Goal: Information Seeking & Learning: Learn about a topic

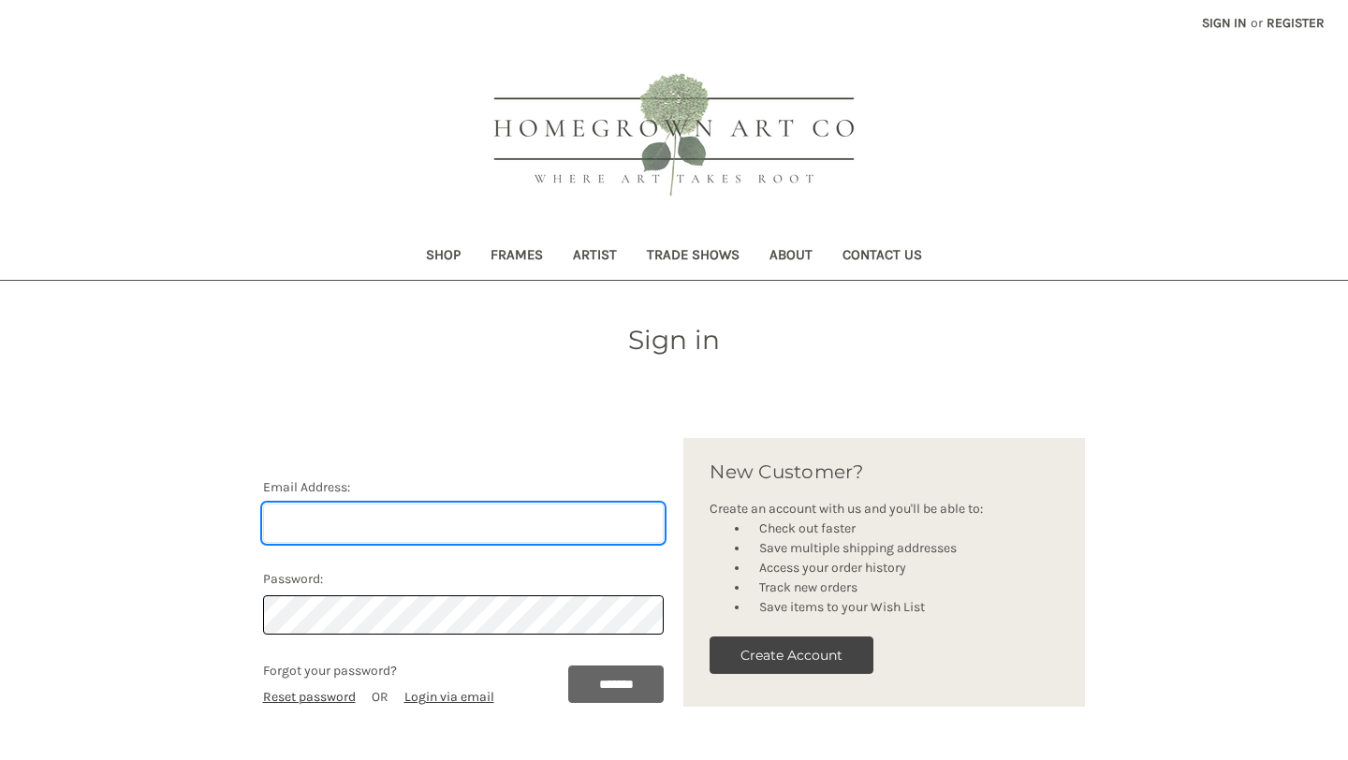
type input "[PERSON_NAME][EMAIL_ADDRESS][DOMAIN_NAME]"
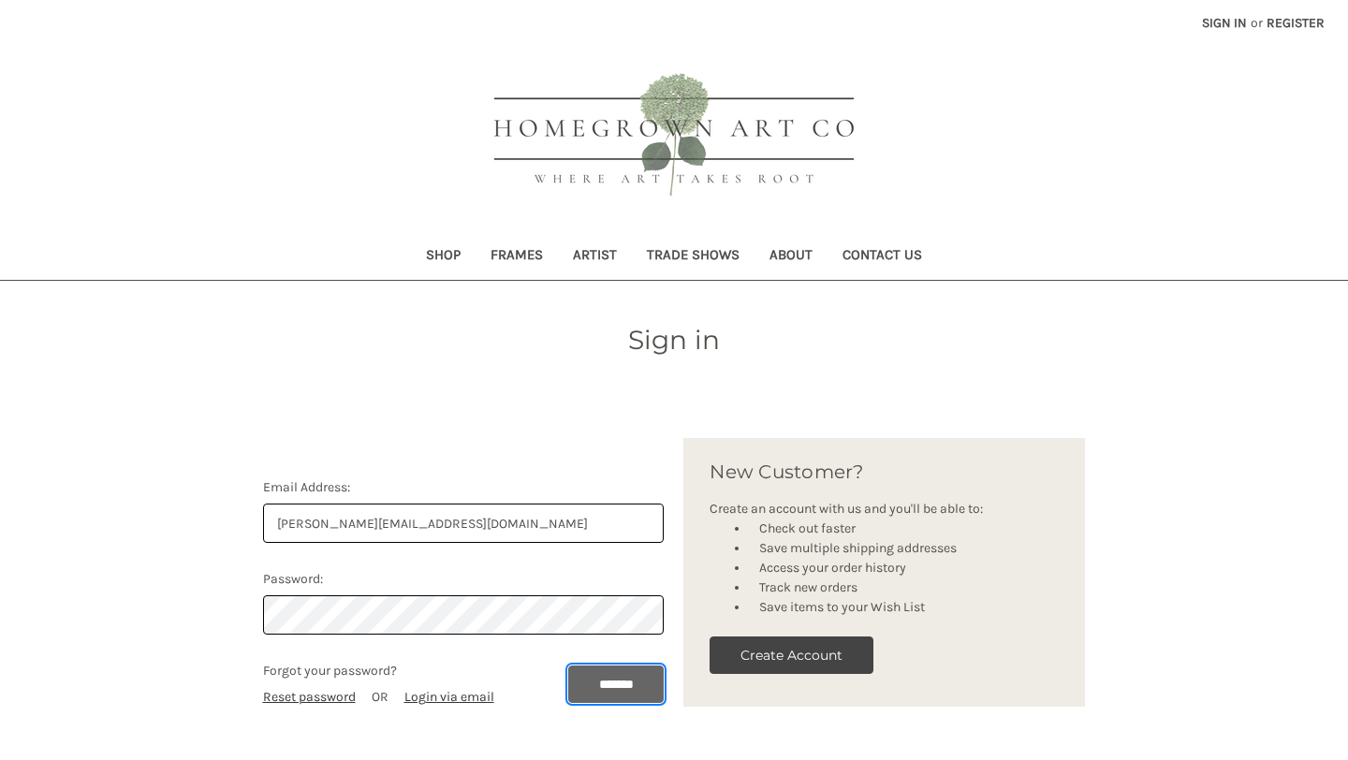
click at [591, 689] on input "*******" at bounding box center [616, 683] width 96 height 37
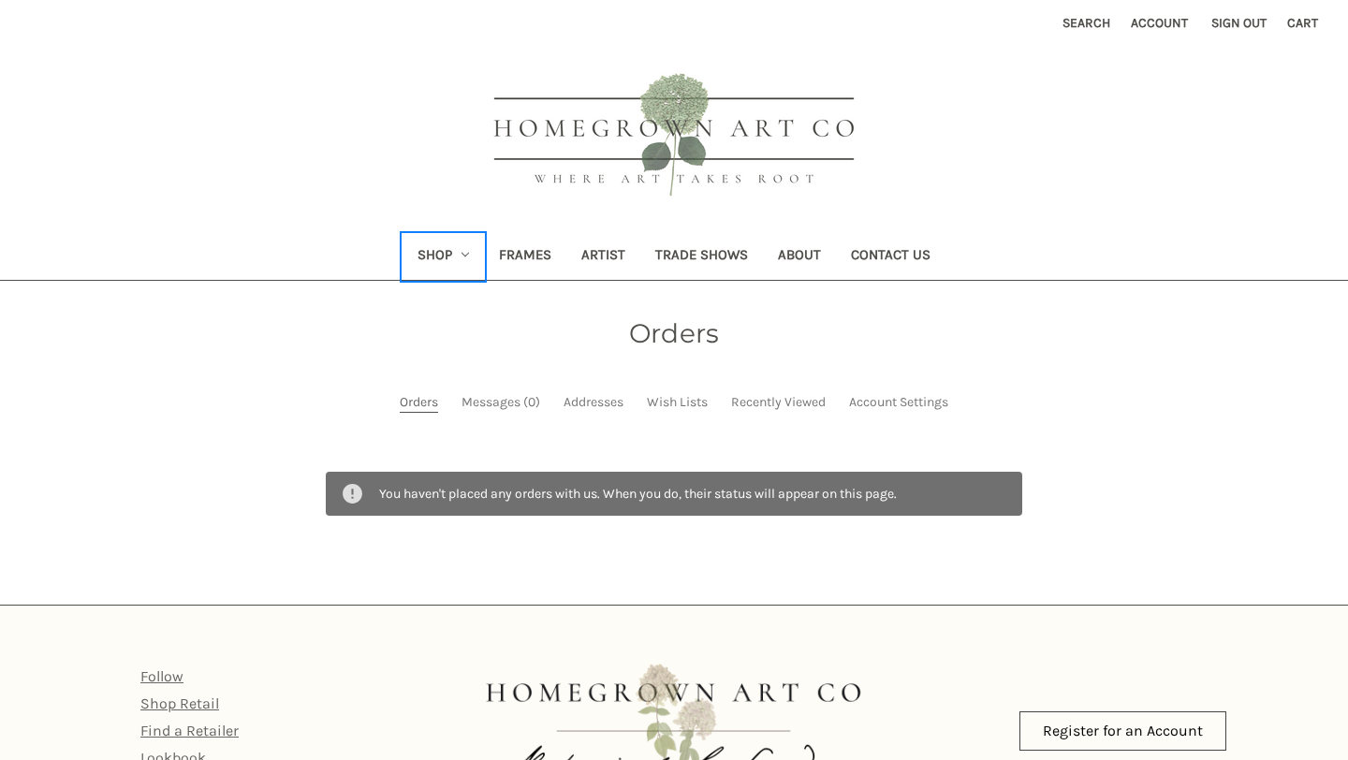
click at [440, 256] on link "Shop" at bounding box center [443, 257] width 82 height 46
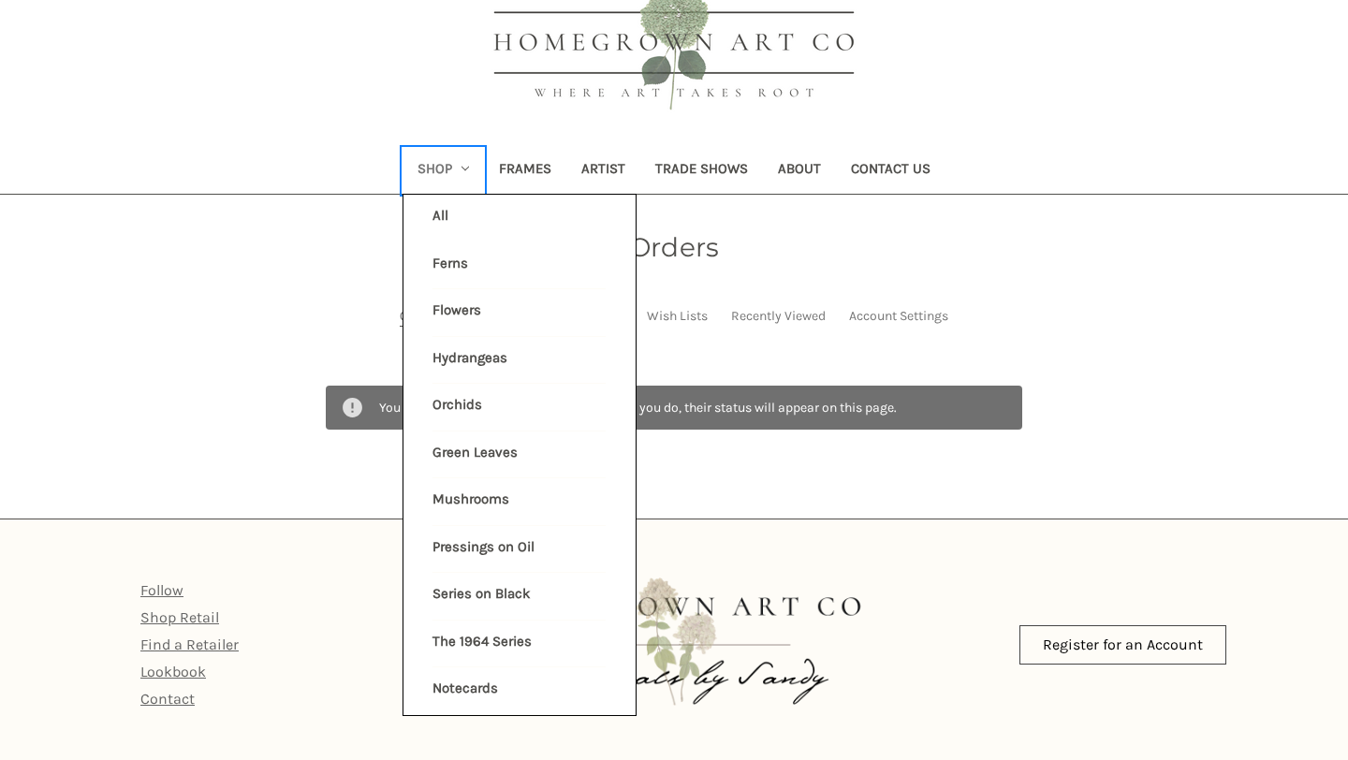
scroll to position [96, 0]
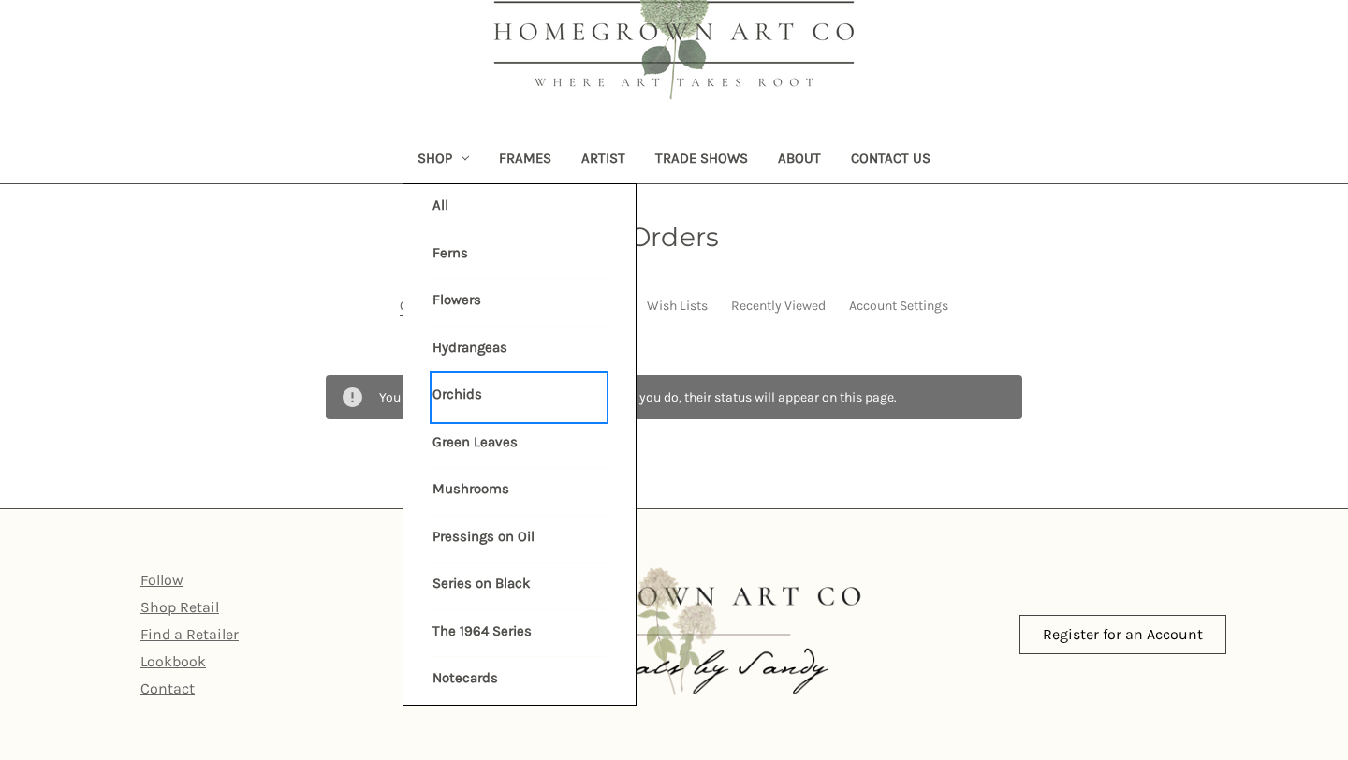
click at [466, 394] on link "Orchids" at bounding box center [518, 396] width 173 height 47
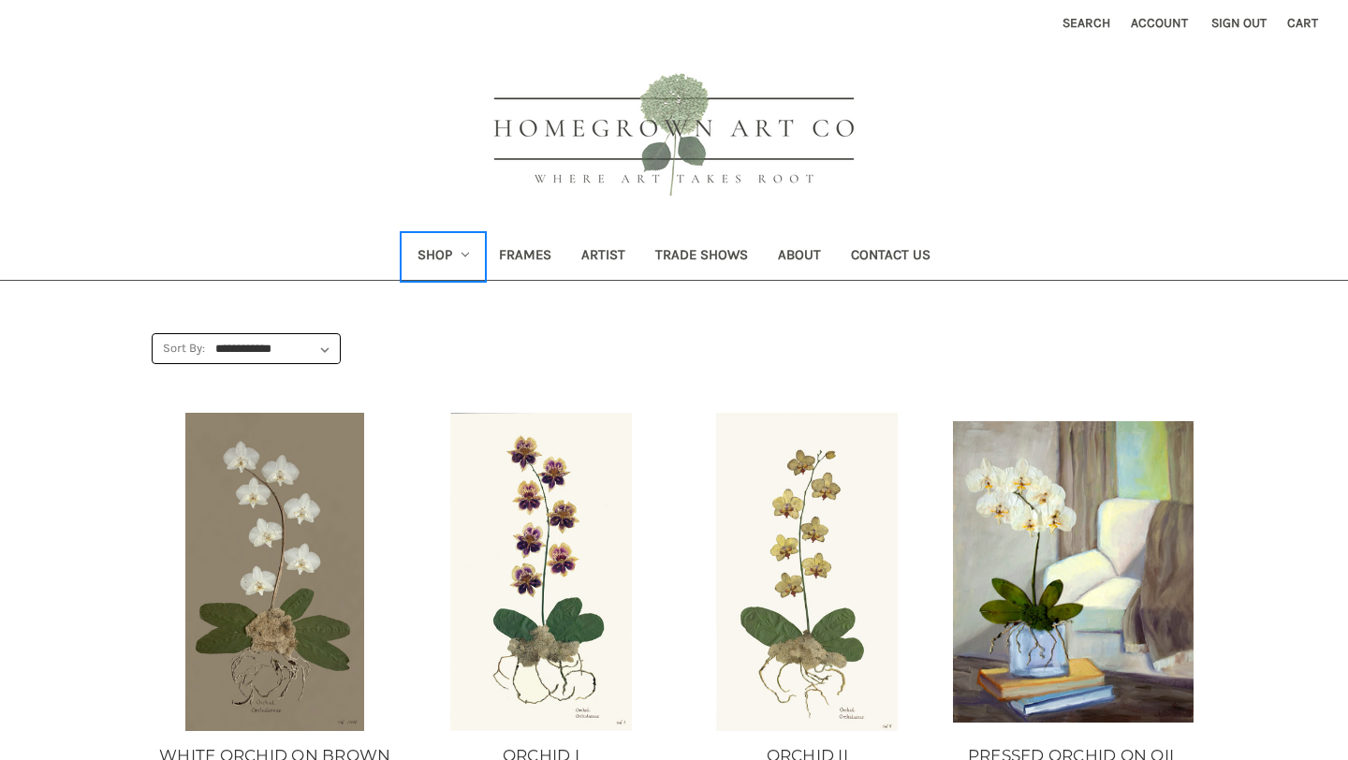
click at [423, 257] on link "Shop" at bounding box center [443, 257] width 82 height 46
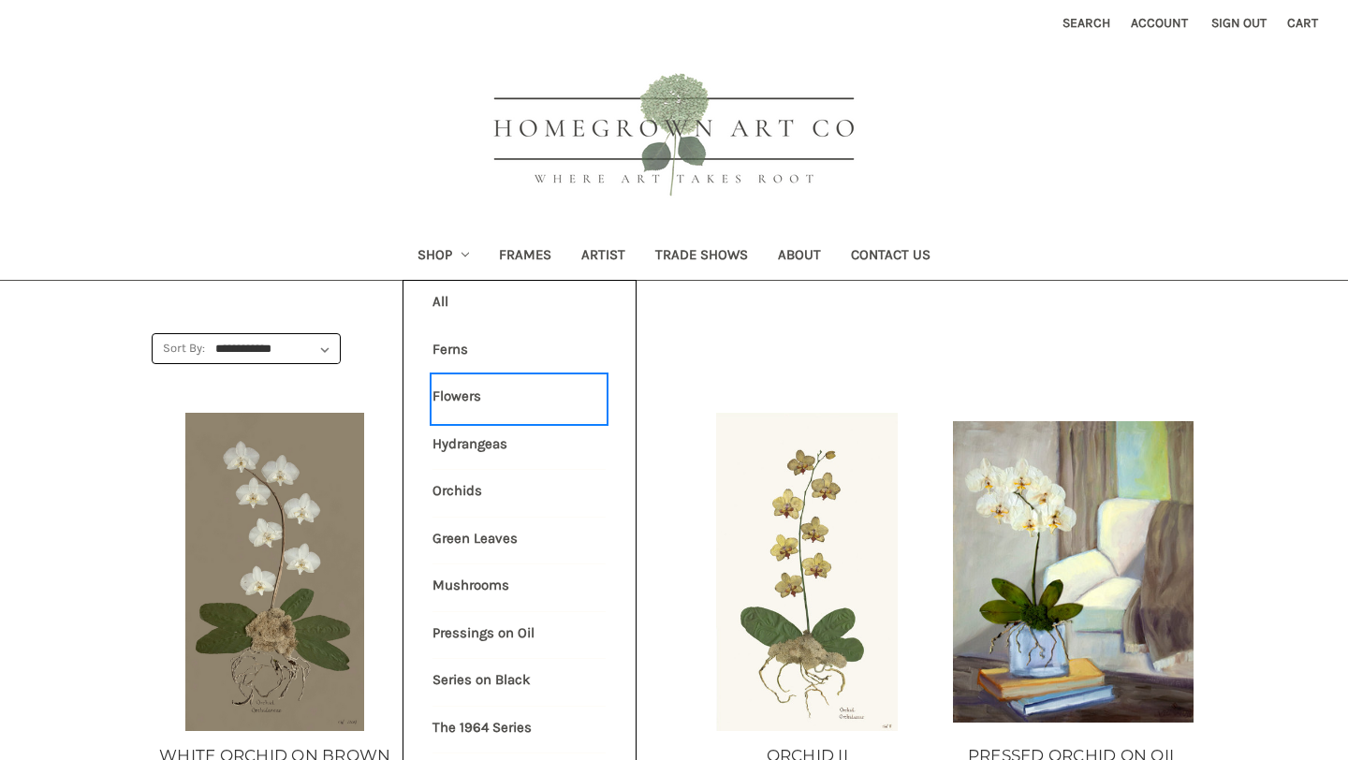
click at [443, 394] on link "Flowers" at bounding box center [518, 398] width 173 height 47
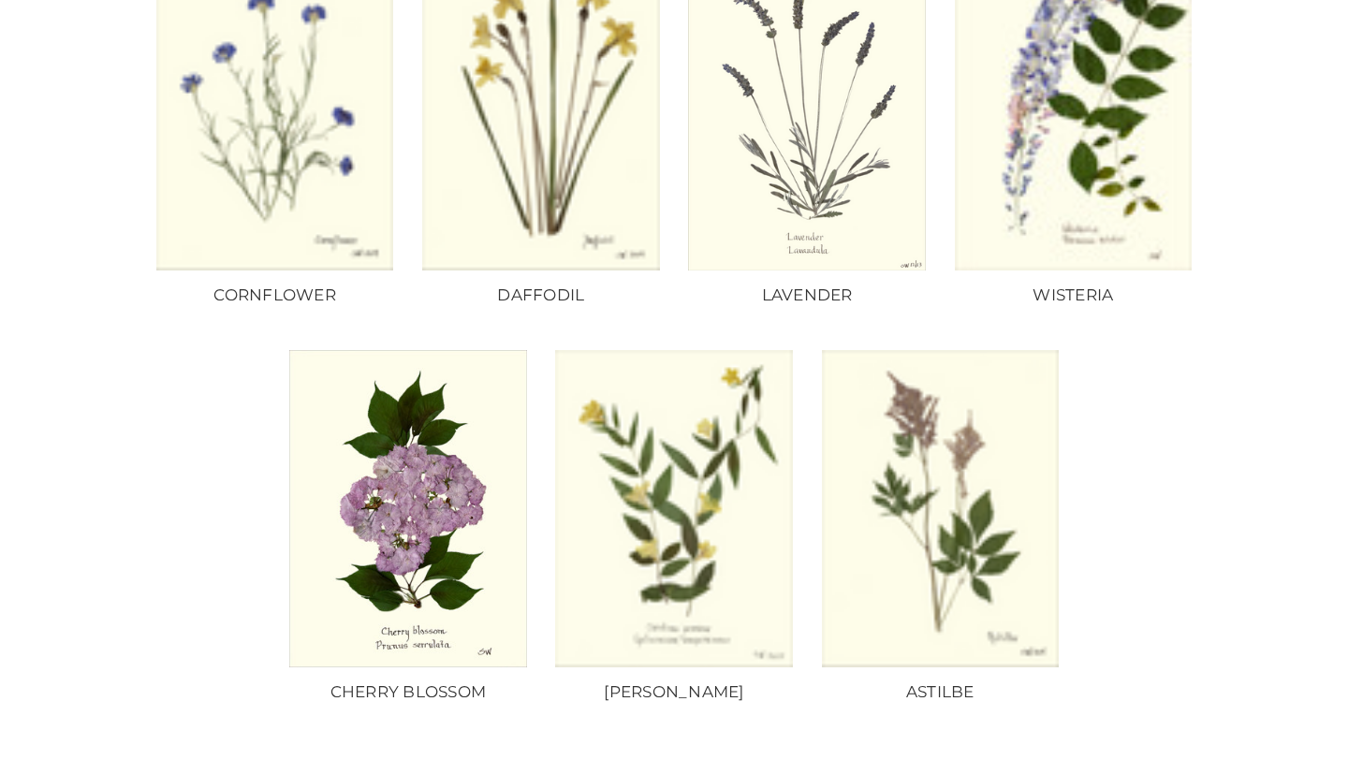
scroll to position [1360, 0]
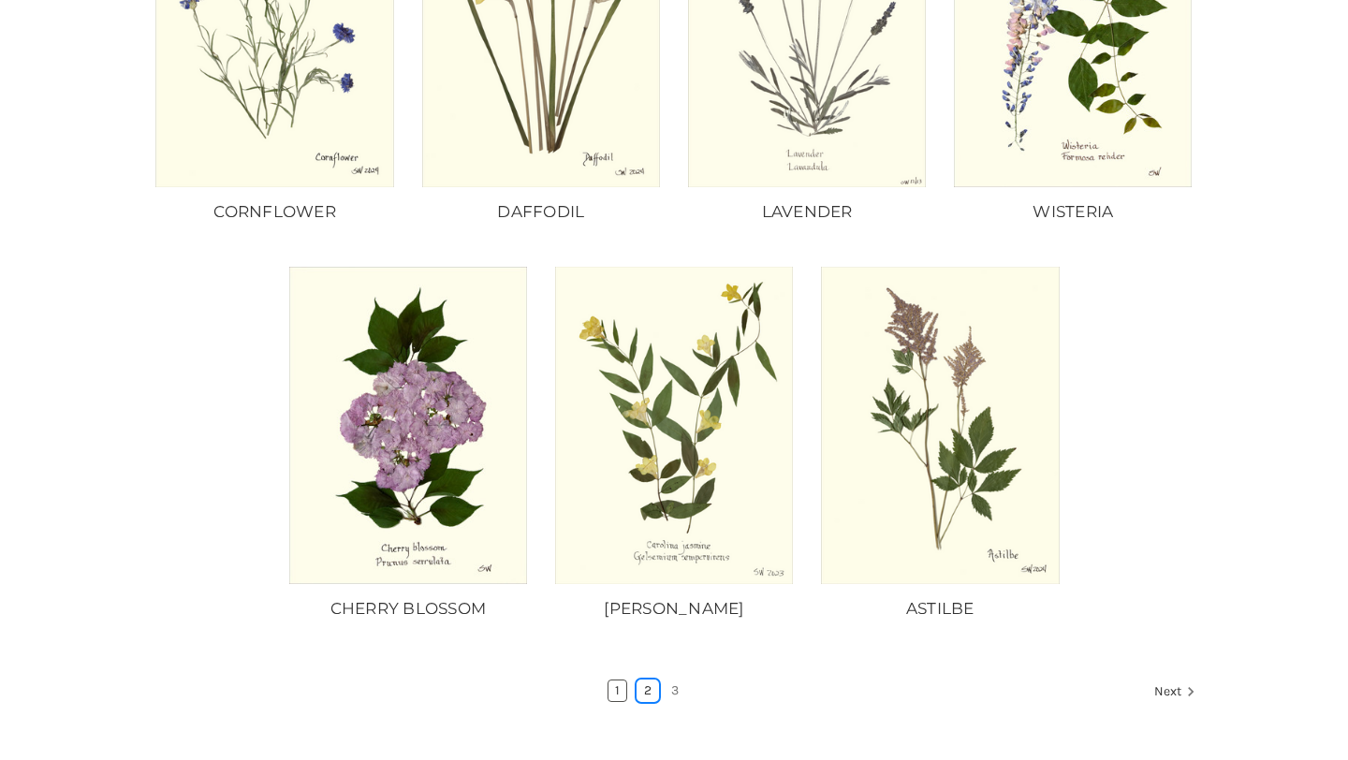
click at [644, 680] on link "2" at bounding box center [647, 690] width 21 height 21
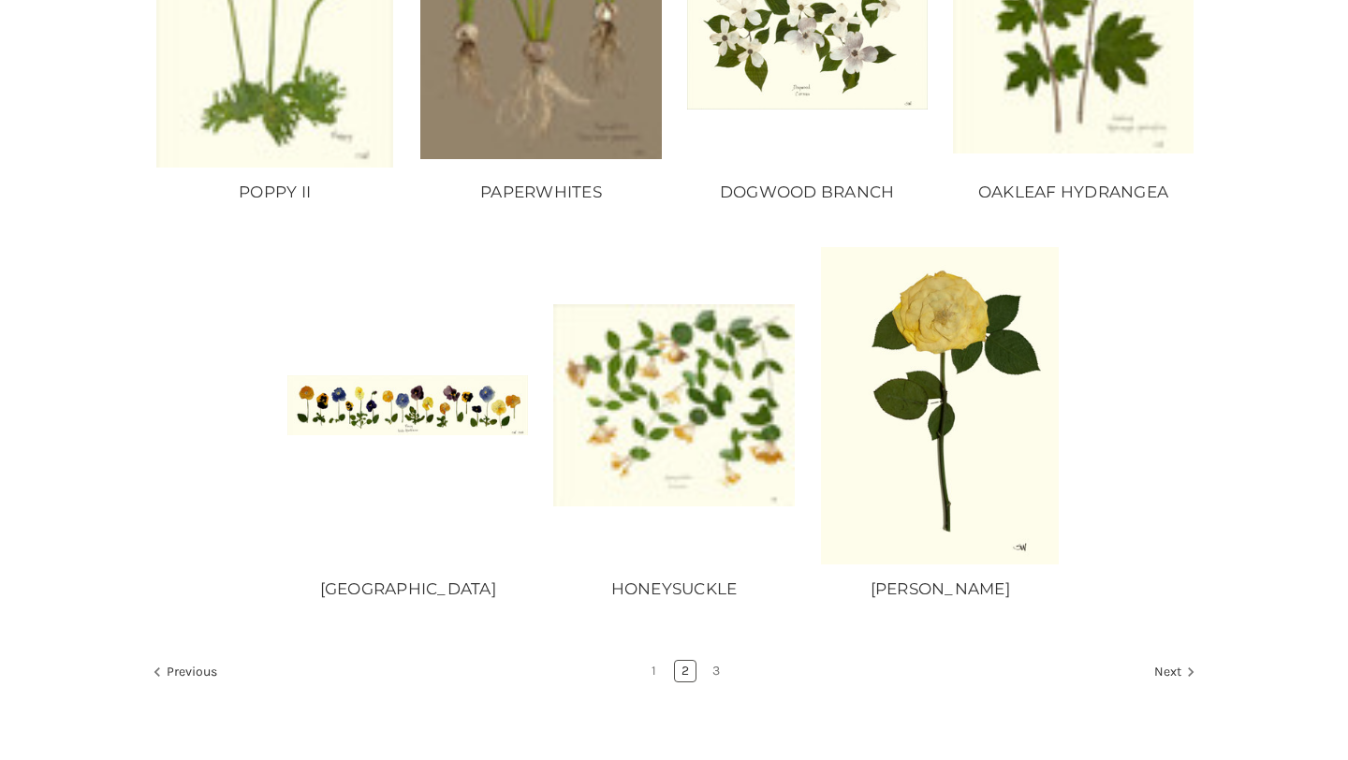
scroll to position [1380, 0]
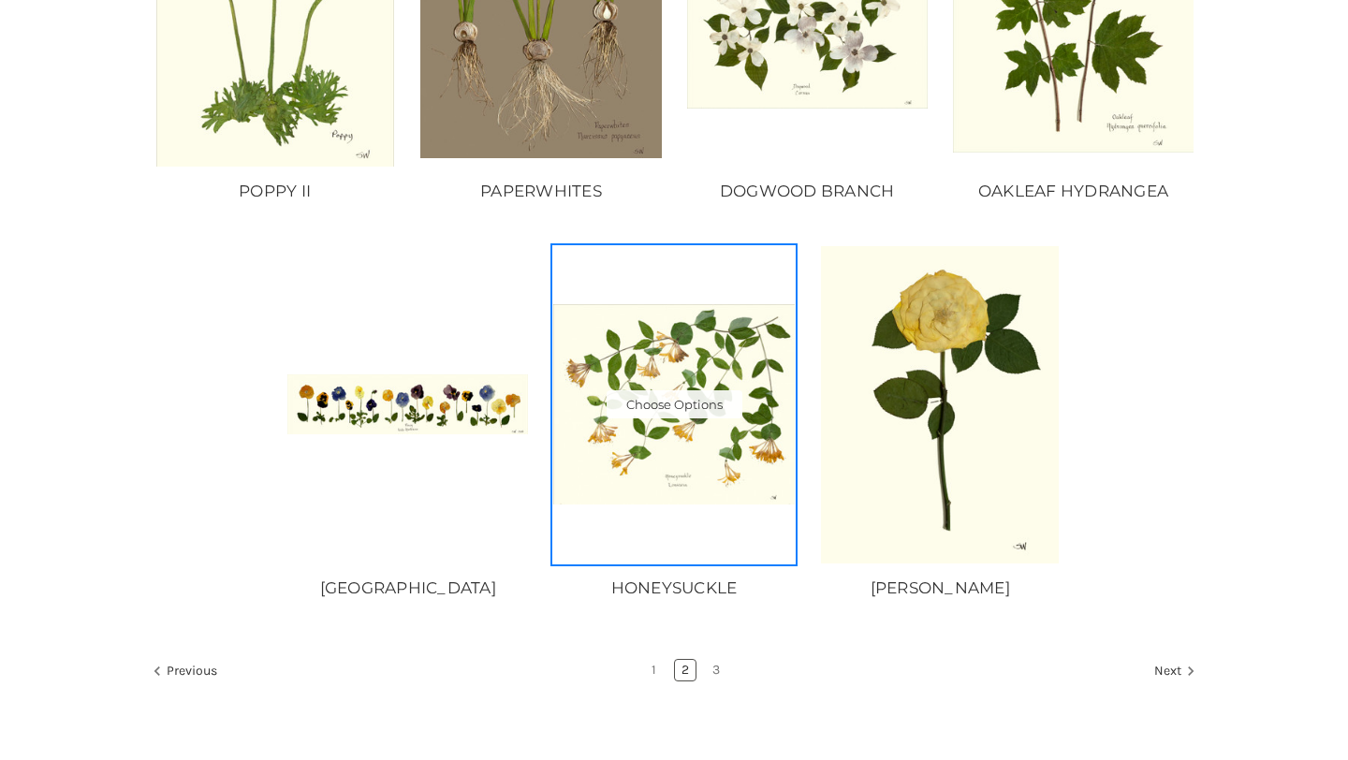
click at [664, 441] on img "HONEYSUCKLE, Price range from $10.00 to $235.00\a\a" at bounding box center [673, 404] width 241 height 201
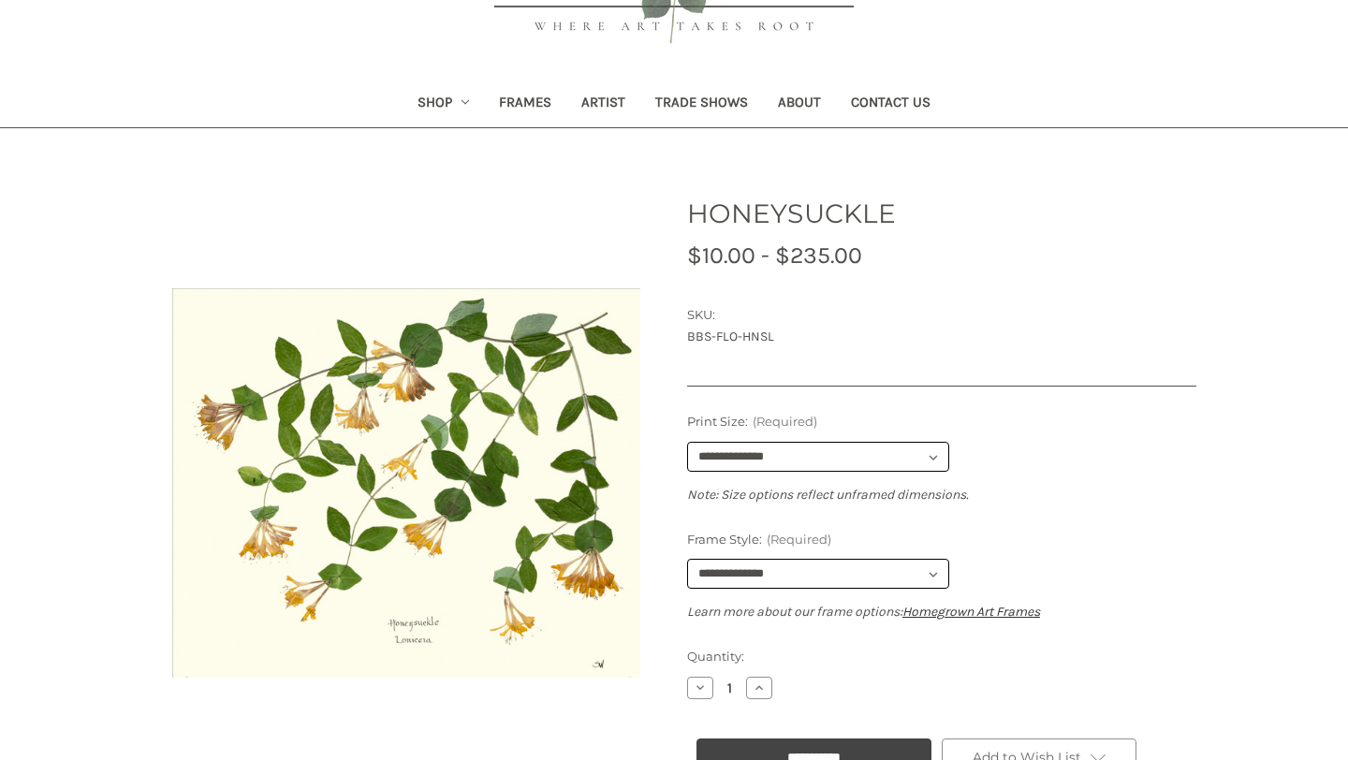
scroll to position [171, 0]
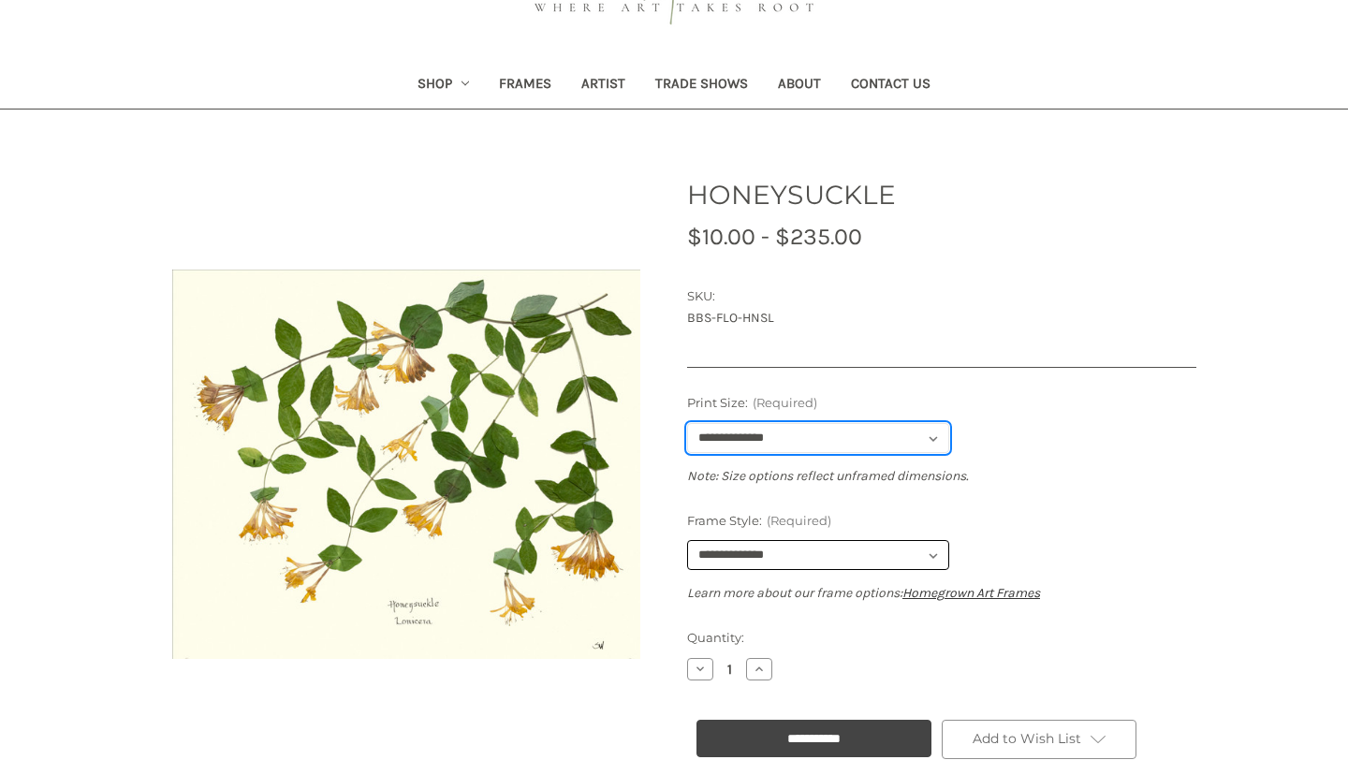
click at [887, 433] on select "**********" at bounding box center [818, 438] width 262 height 30
select select "****"
click at [687, 423] on select "**********" at bounding box center [818, 438] width 262 height 30
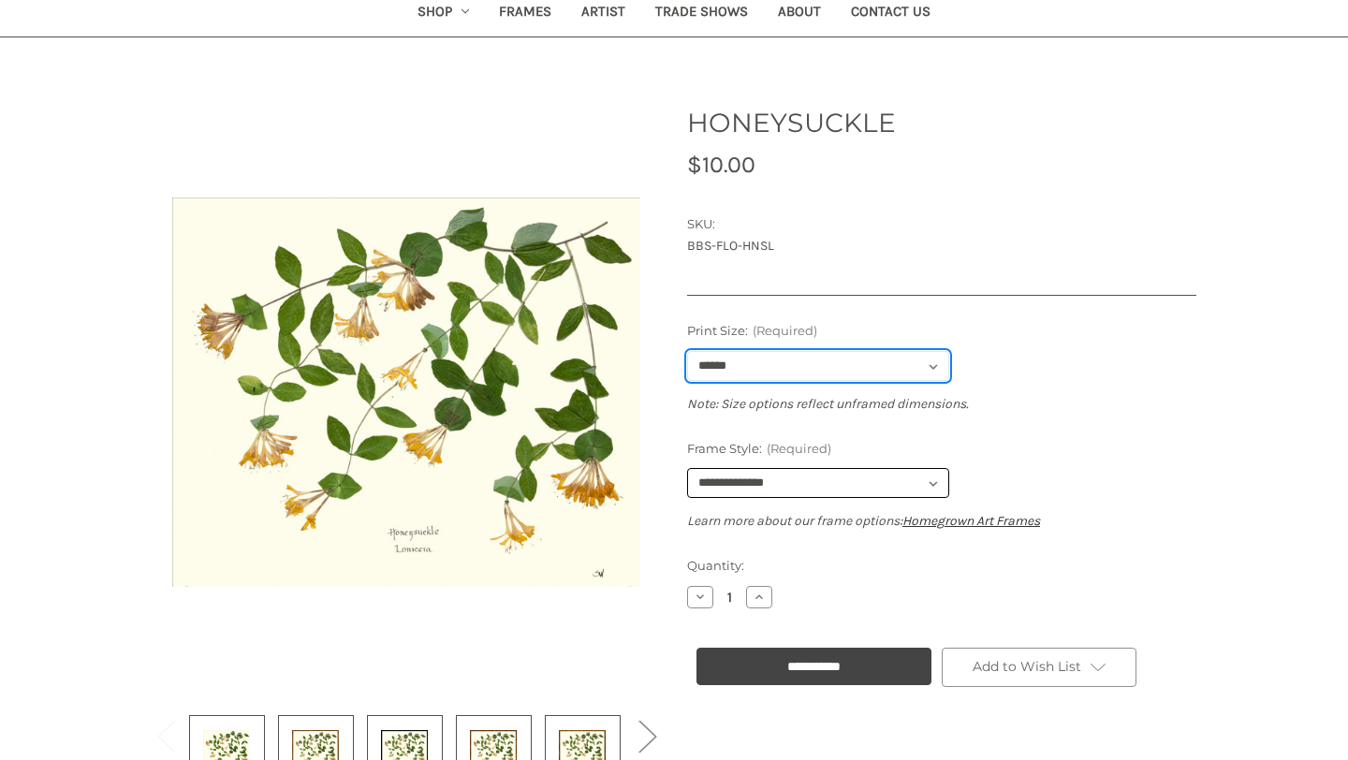
scroll to position [282, 0]
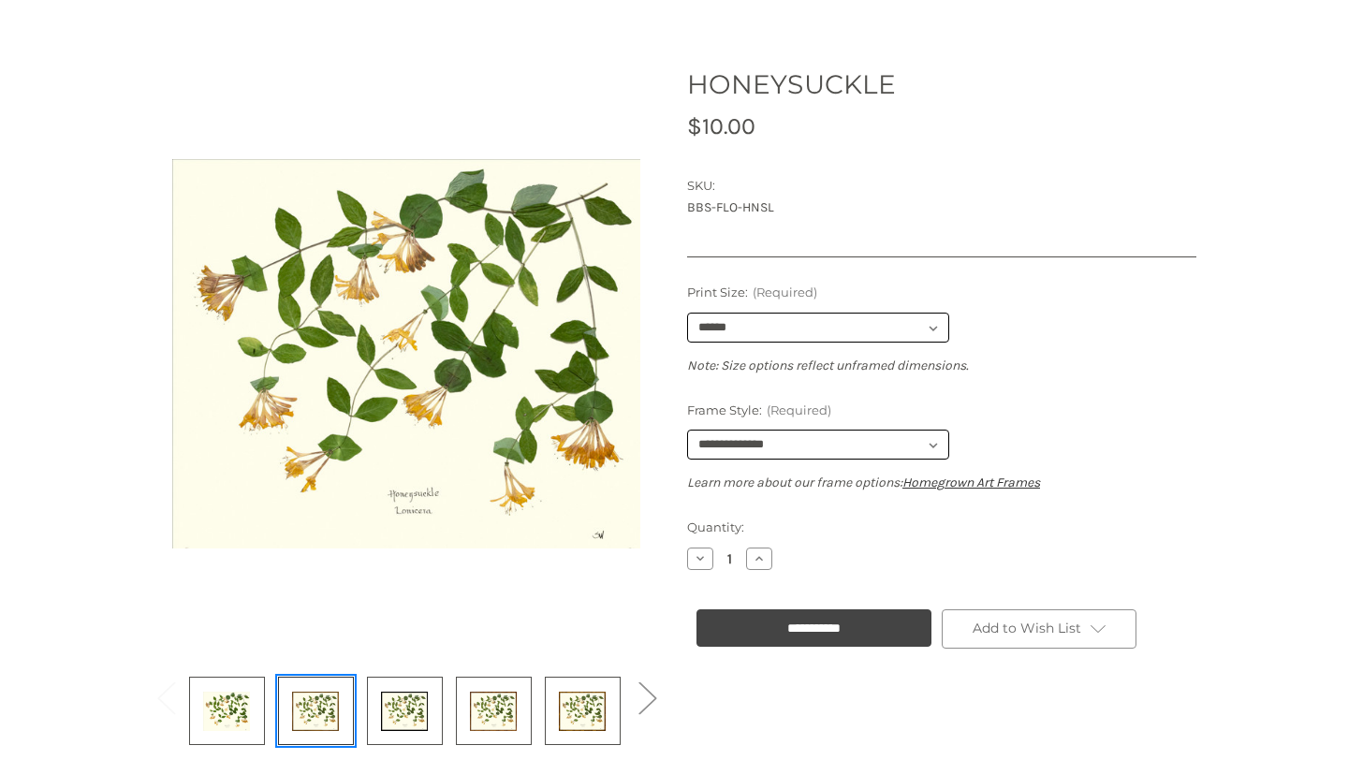
click at [316, 717] on img at bounding box center [315, 710] width 47 height 63
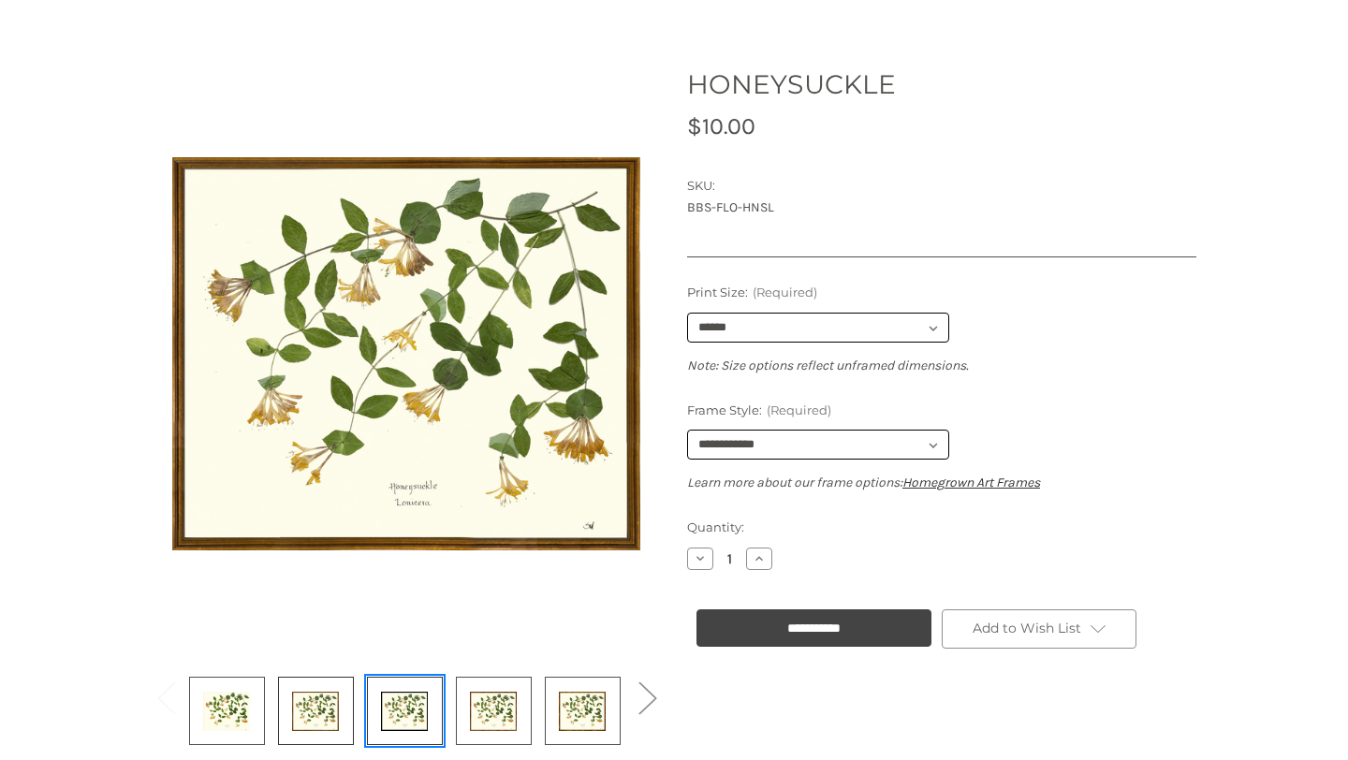
click at [408, 717] on img at bounding box center [404, 710] width 47 height 63
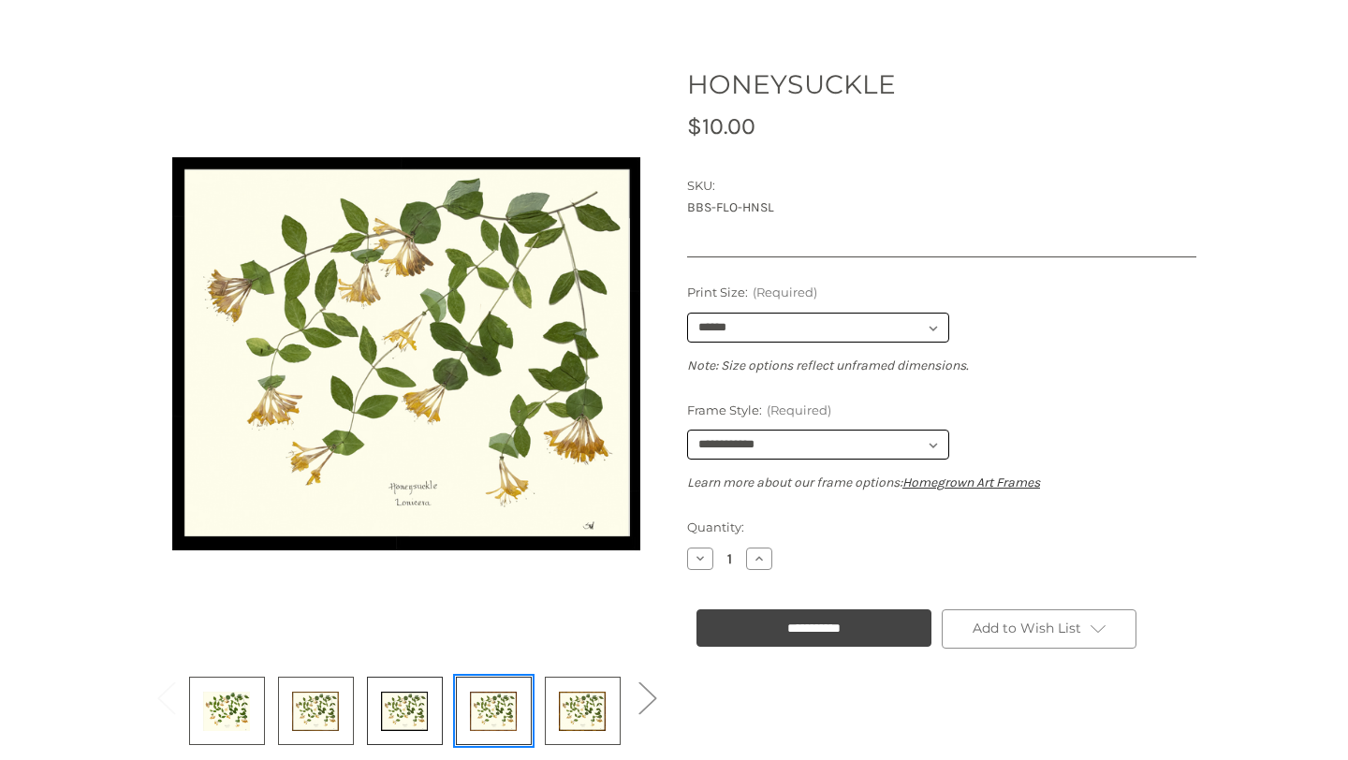
click at [489, 695] on img at bounding box center [493, 710] width 47 height 63
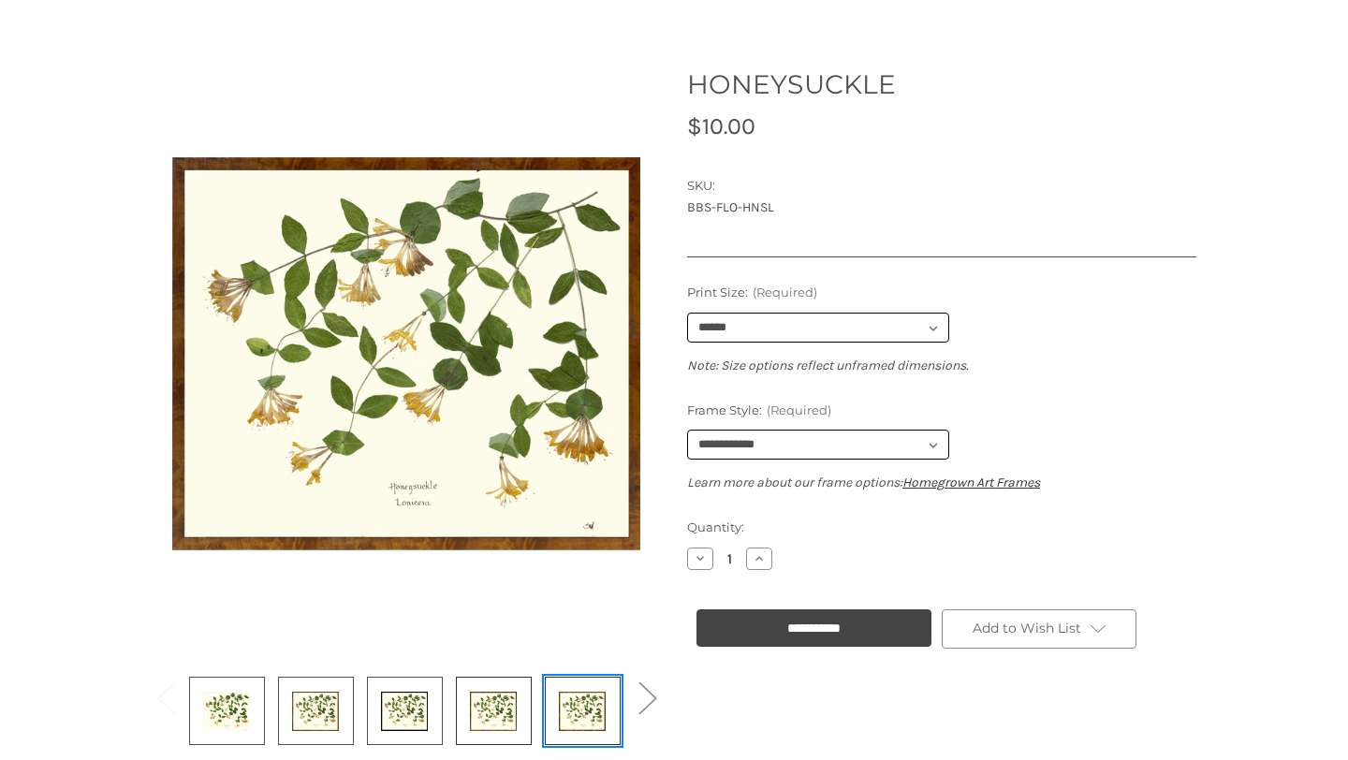
click at [583, 698] on img at bounding box center [582, 710] width 47 height 63
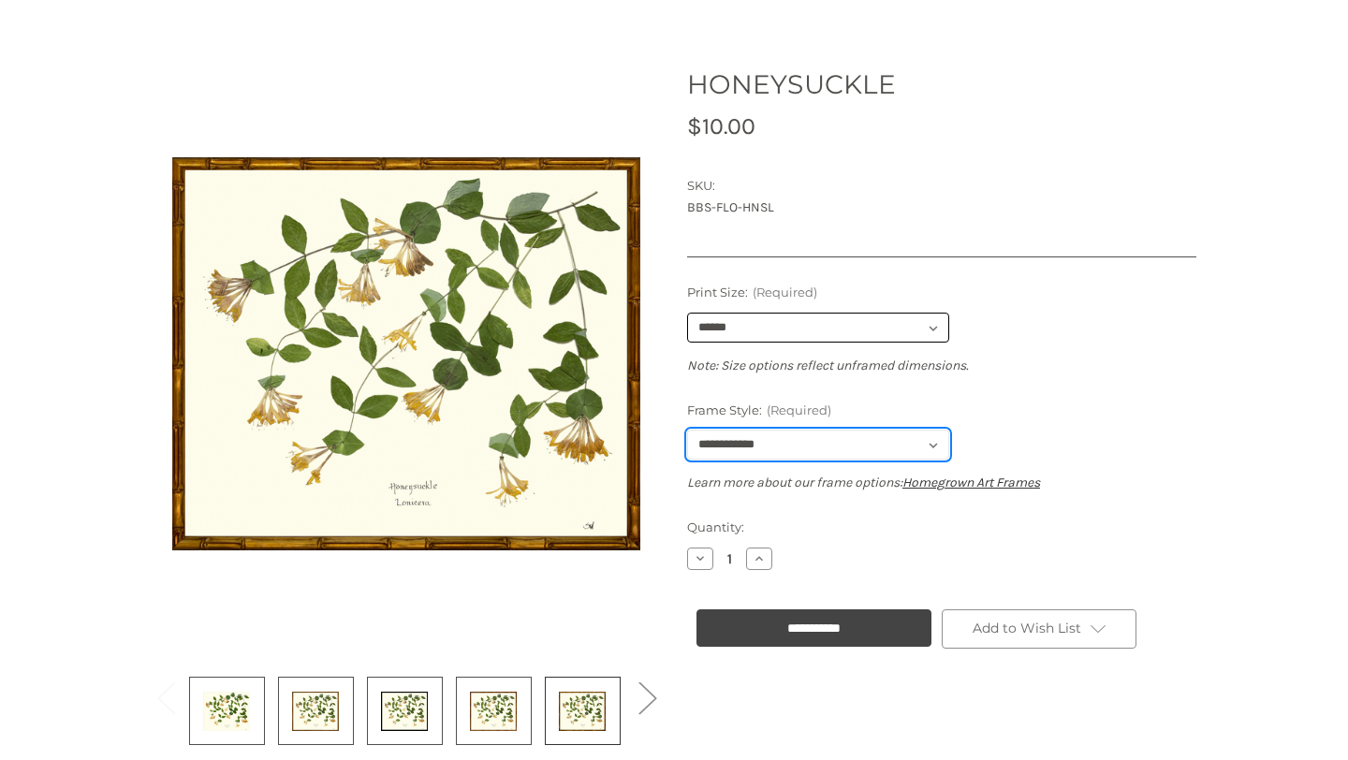
click at [849, 449] on select "**********" at bounding box center [818, 445] width 262 height 30
select select "****"
click at [687, 430] on select "**********" at bounding box center [818, 445] width 262 height 30
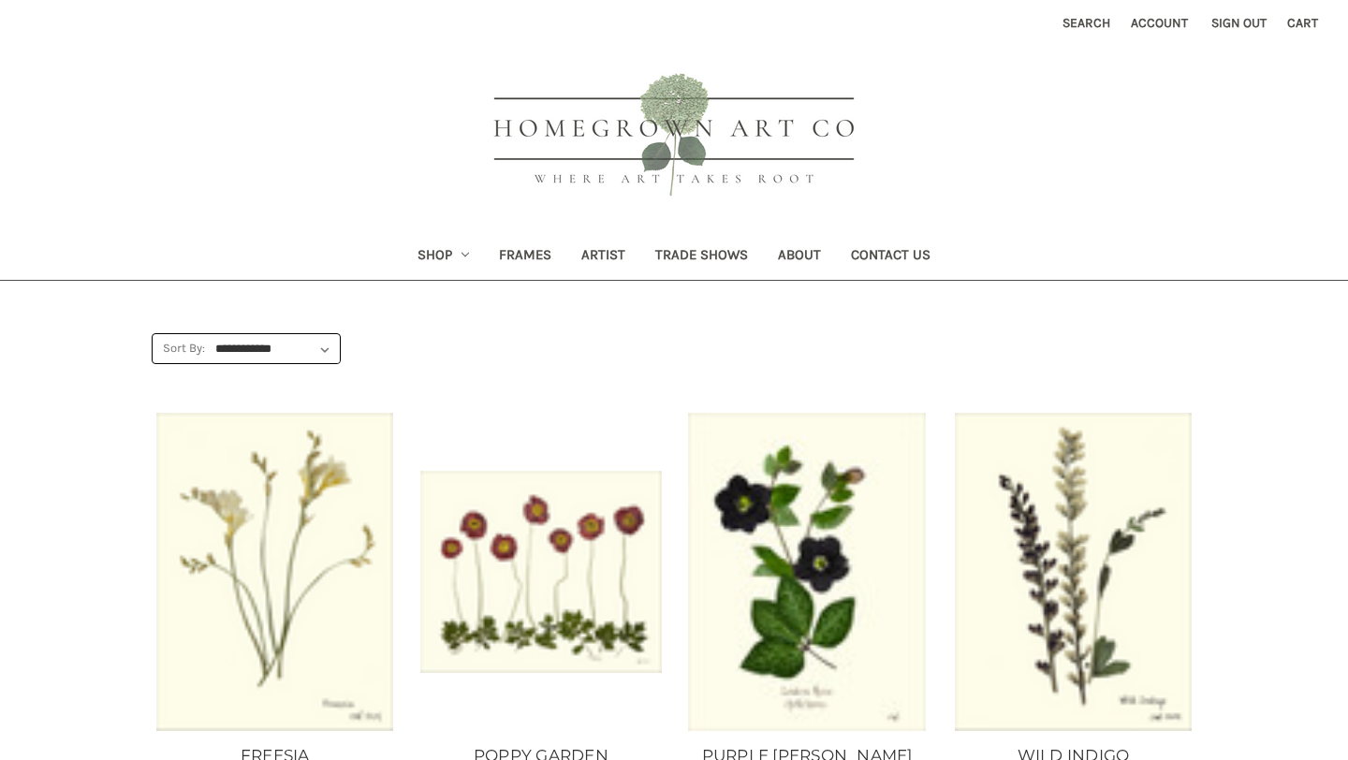
scroll to position [1539, 0]
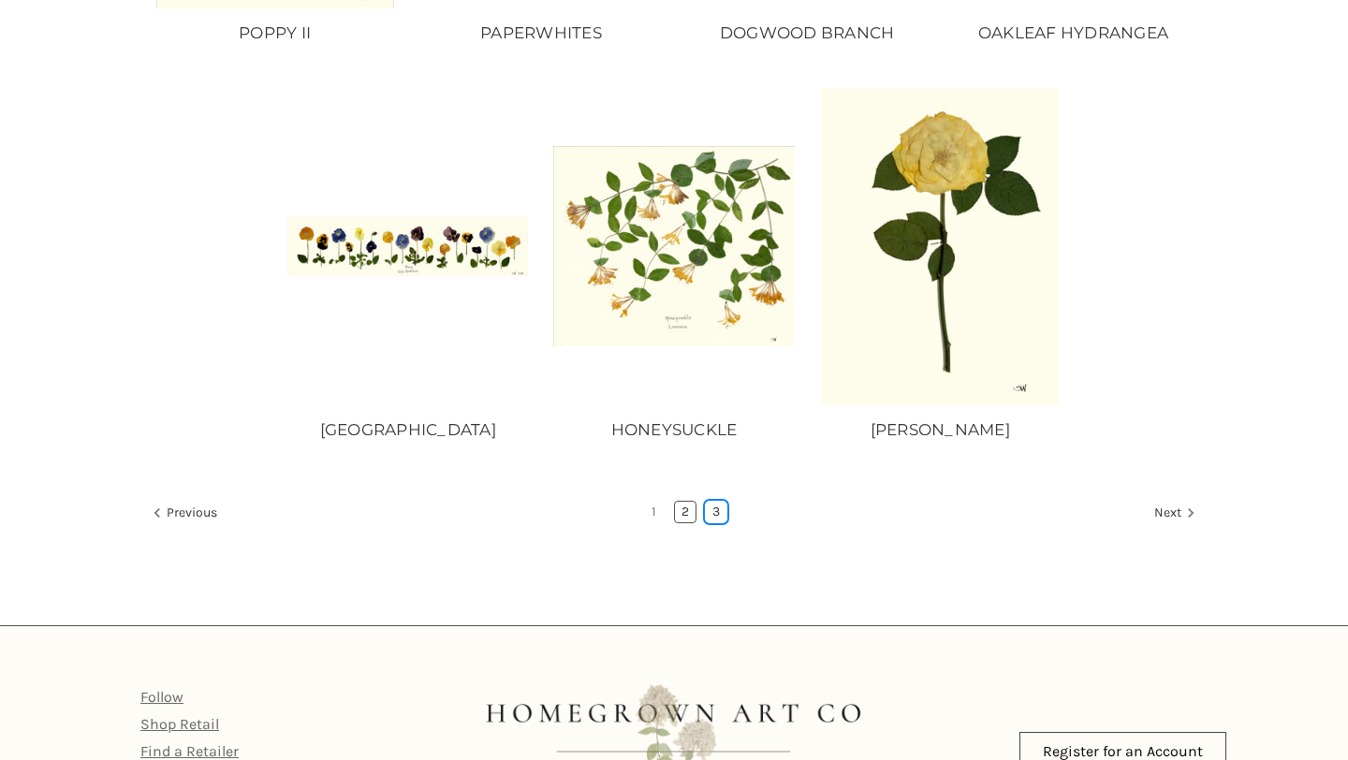
click at [717, 514] on link "3" at bounding box center [716, 512] width 21 height 21
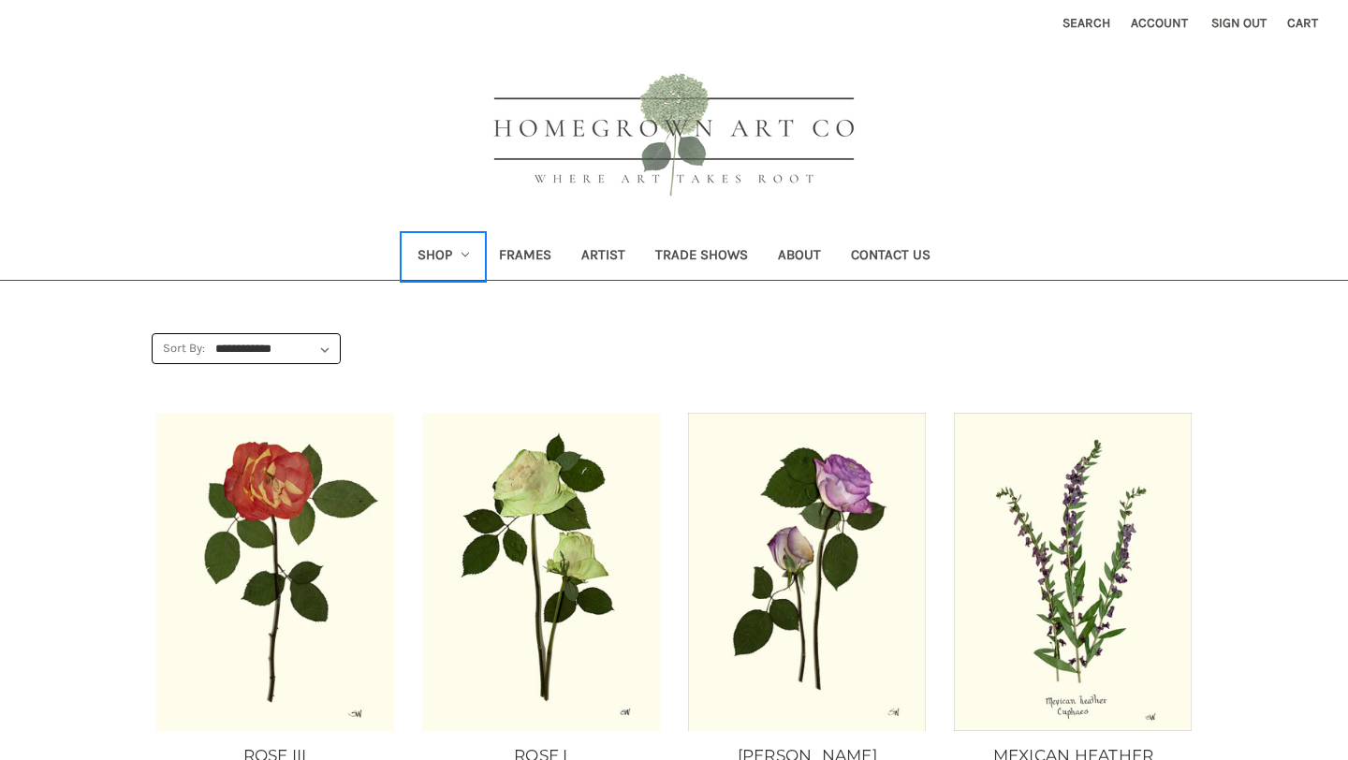
click at [447, 245] on link "Shop" at bounding box center [443, 257] width 82 height 46
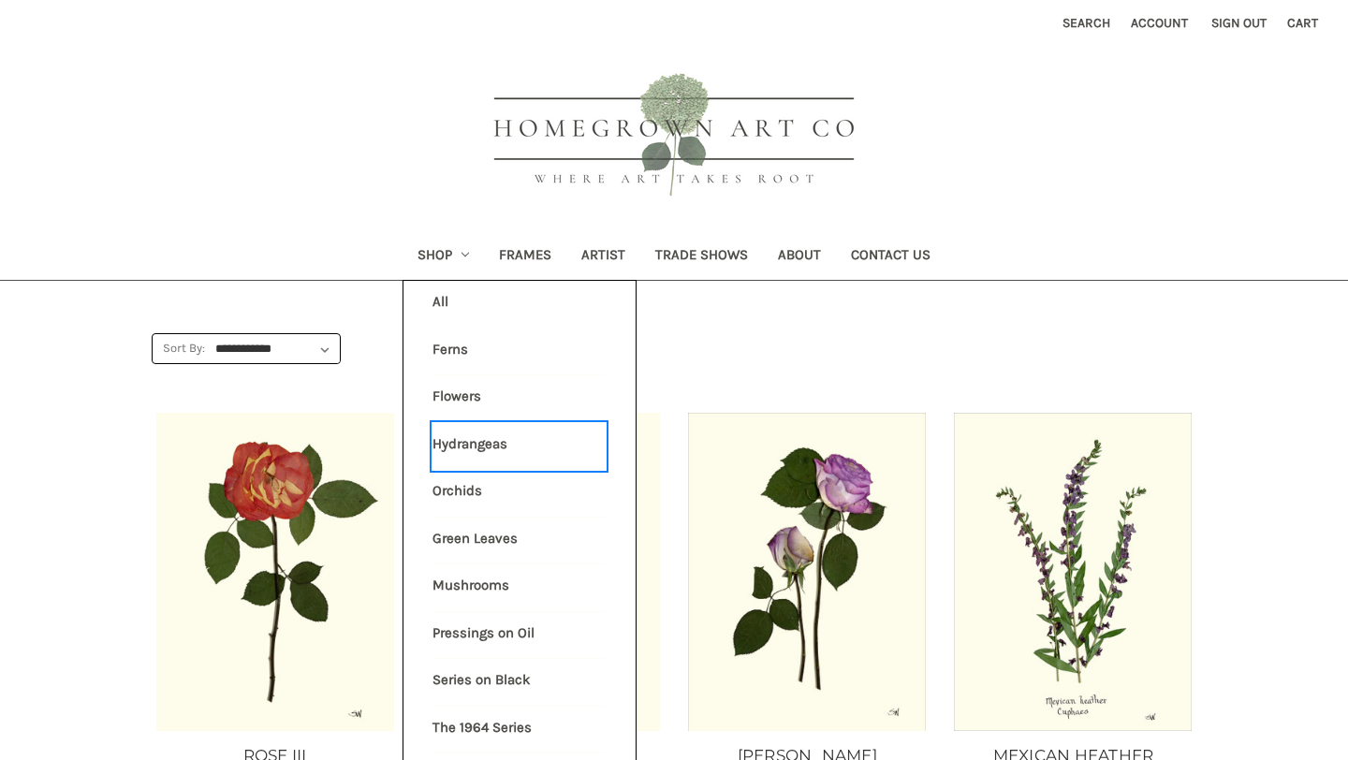
click at [459, 444] on link "Hydrangeas" at bounding box center [518, 446] width 173 height 47
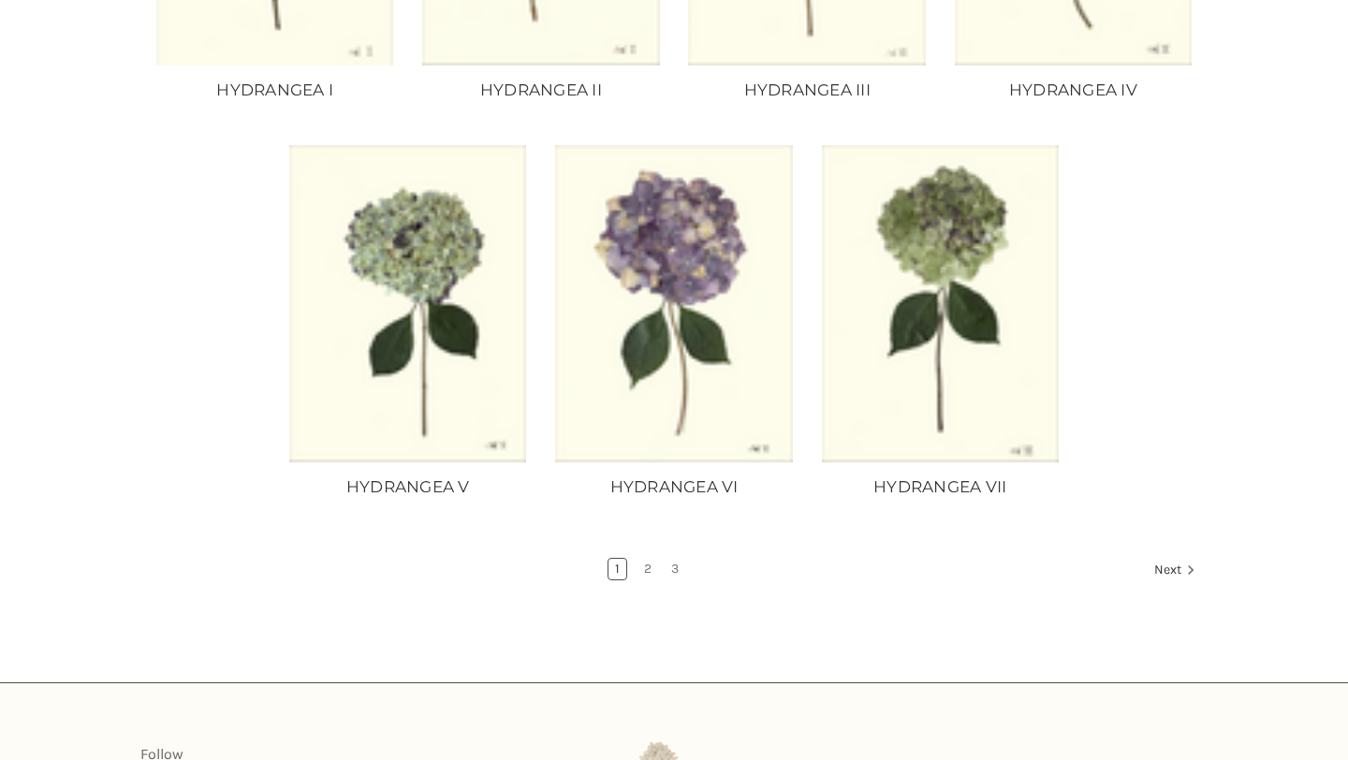
scroll to position [1482, 0]
click at [643, 565] on link "2" at bounding box center [647, 568] width 21 height 21
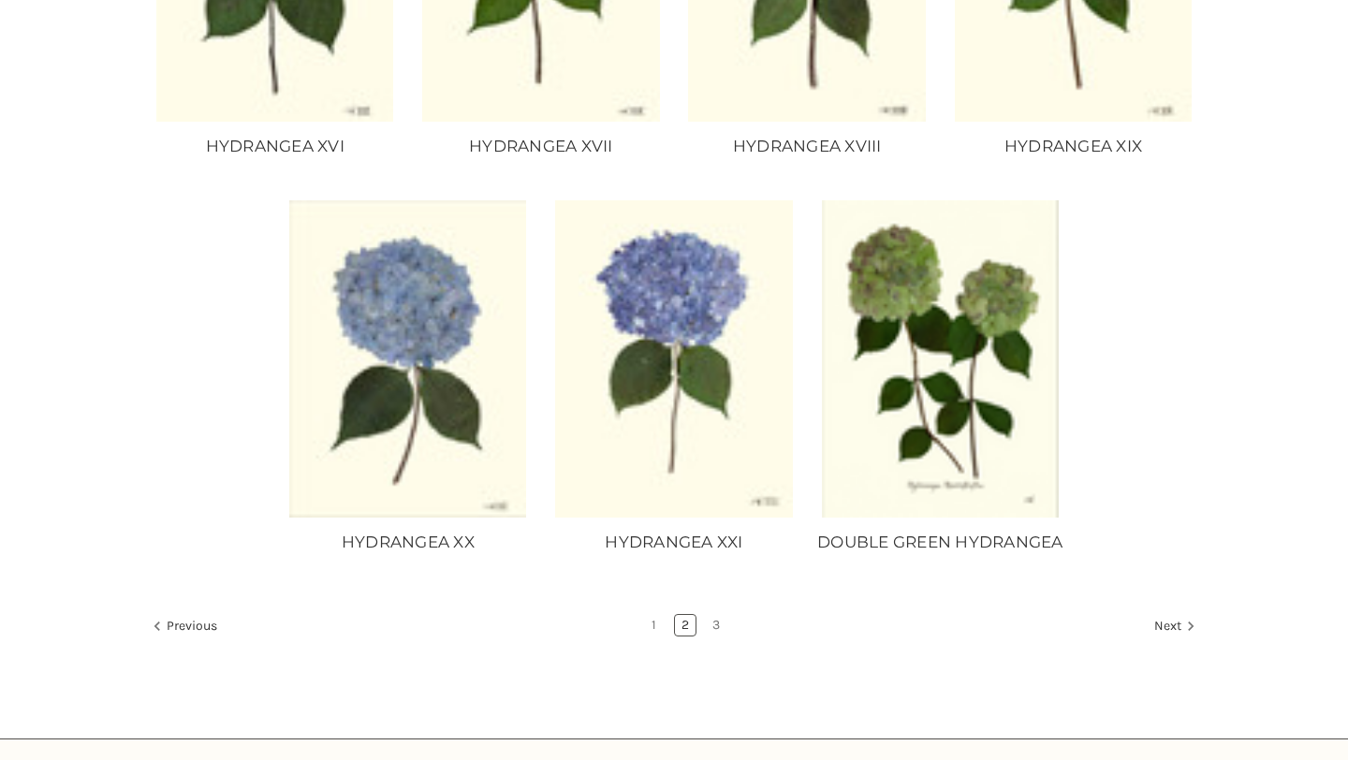
scroll to position [1409, 0]
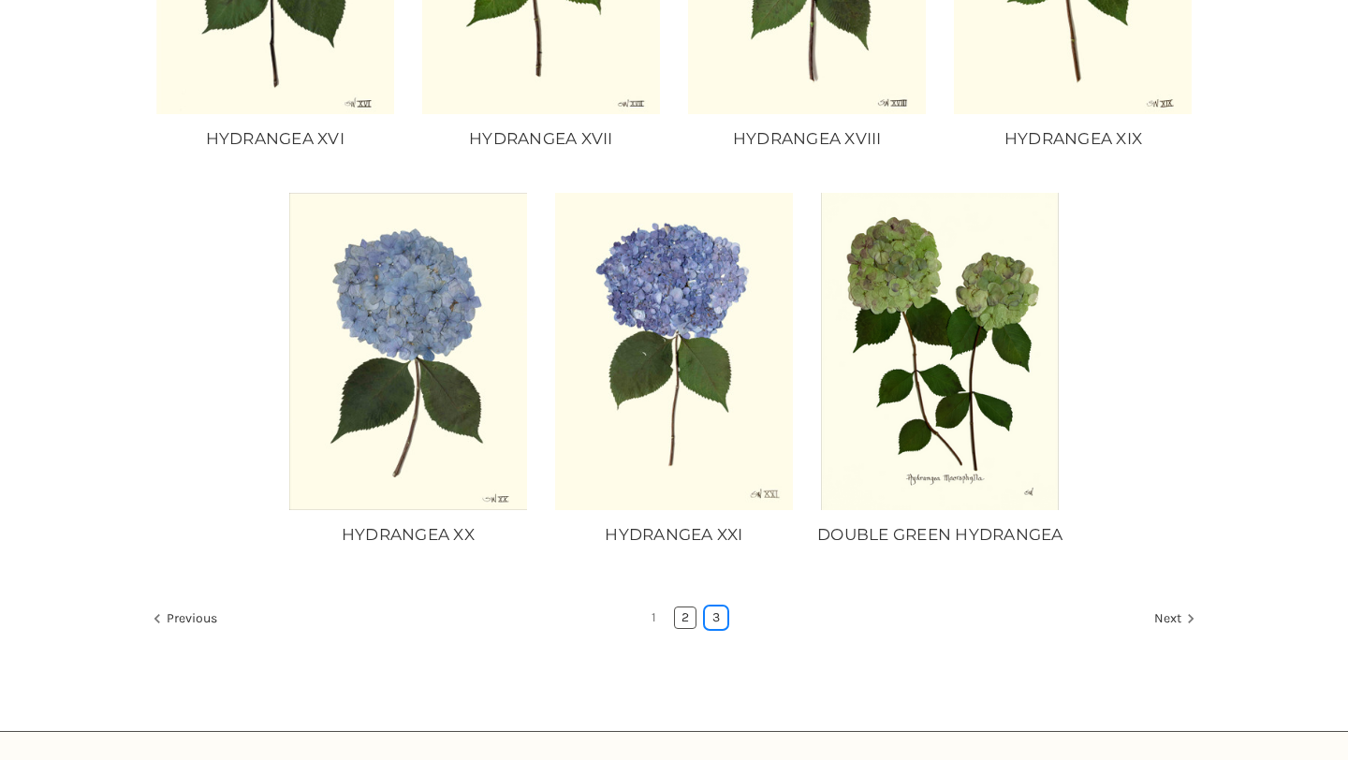
click at [720, 628] on link "3" at bounding box center [716, 617] width 21 height 21
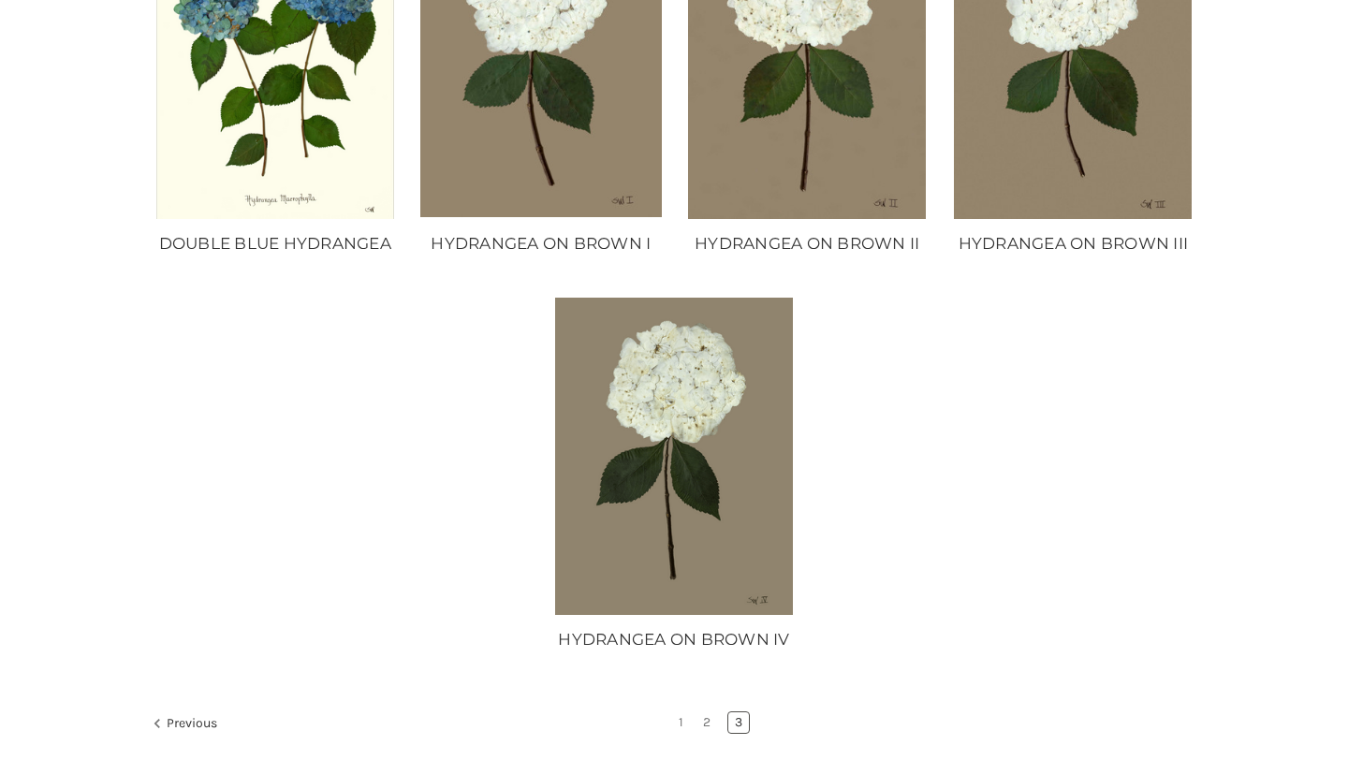
scroll to position [541, 0]
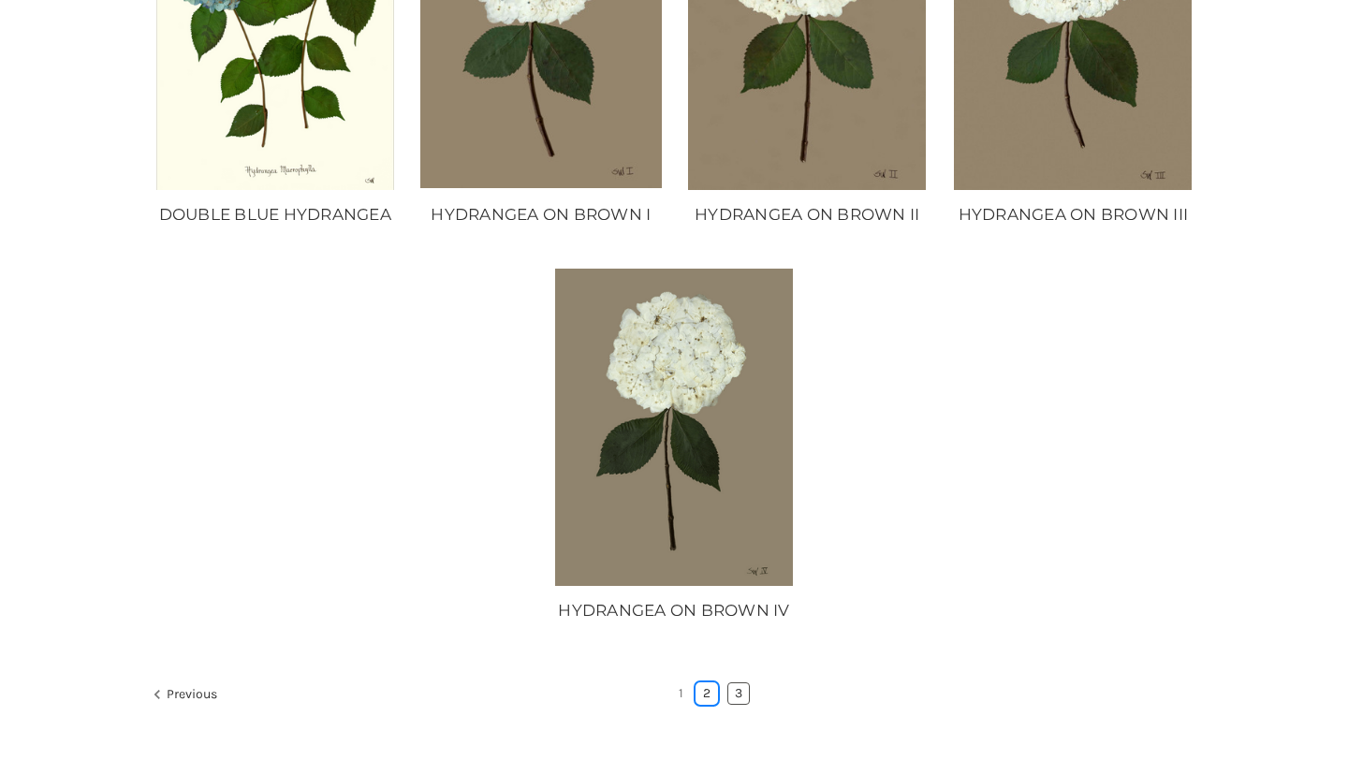
click at [708, 693] on link "2" at bounding box center [706, 693] width 21 height 21
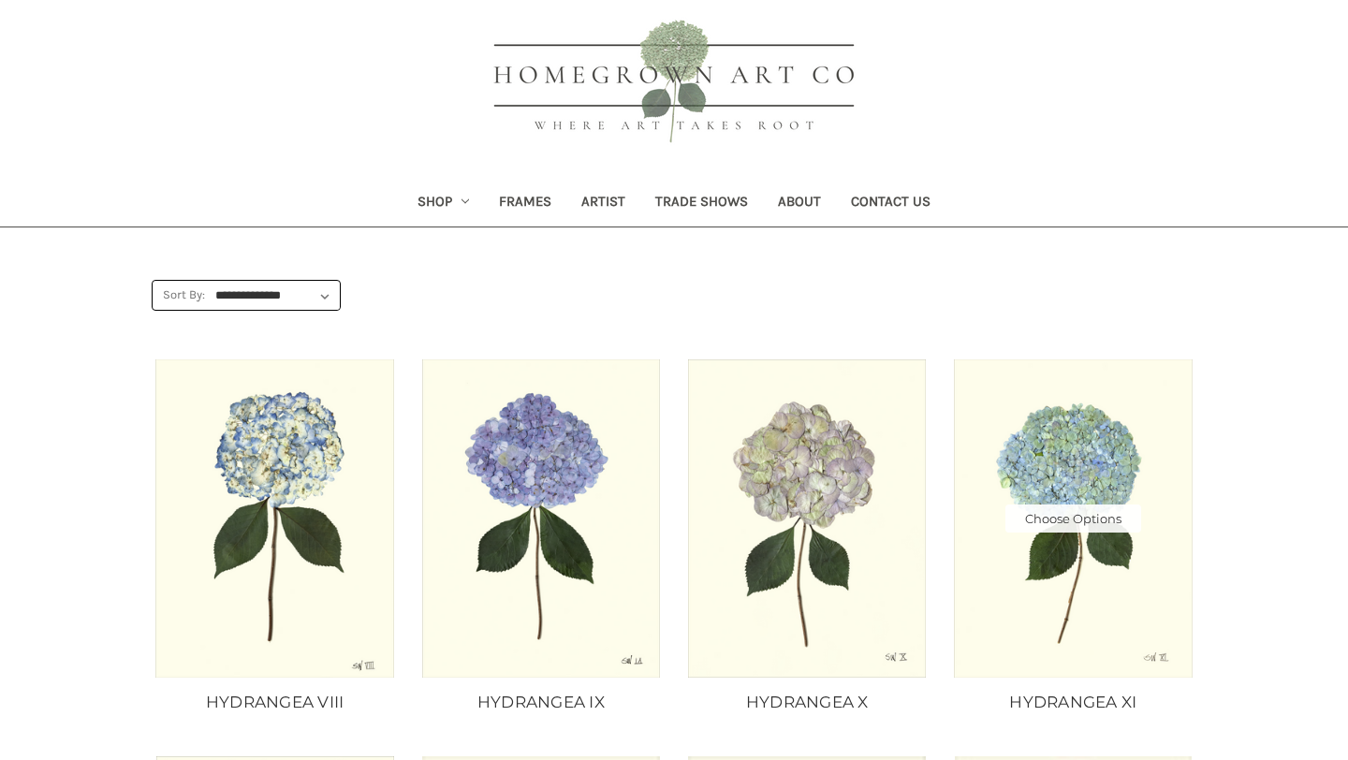
scroll to position [56, 0]
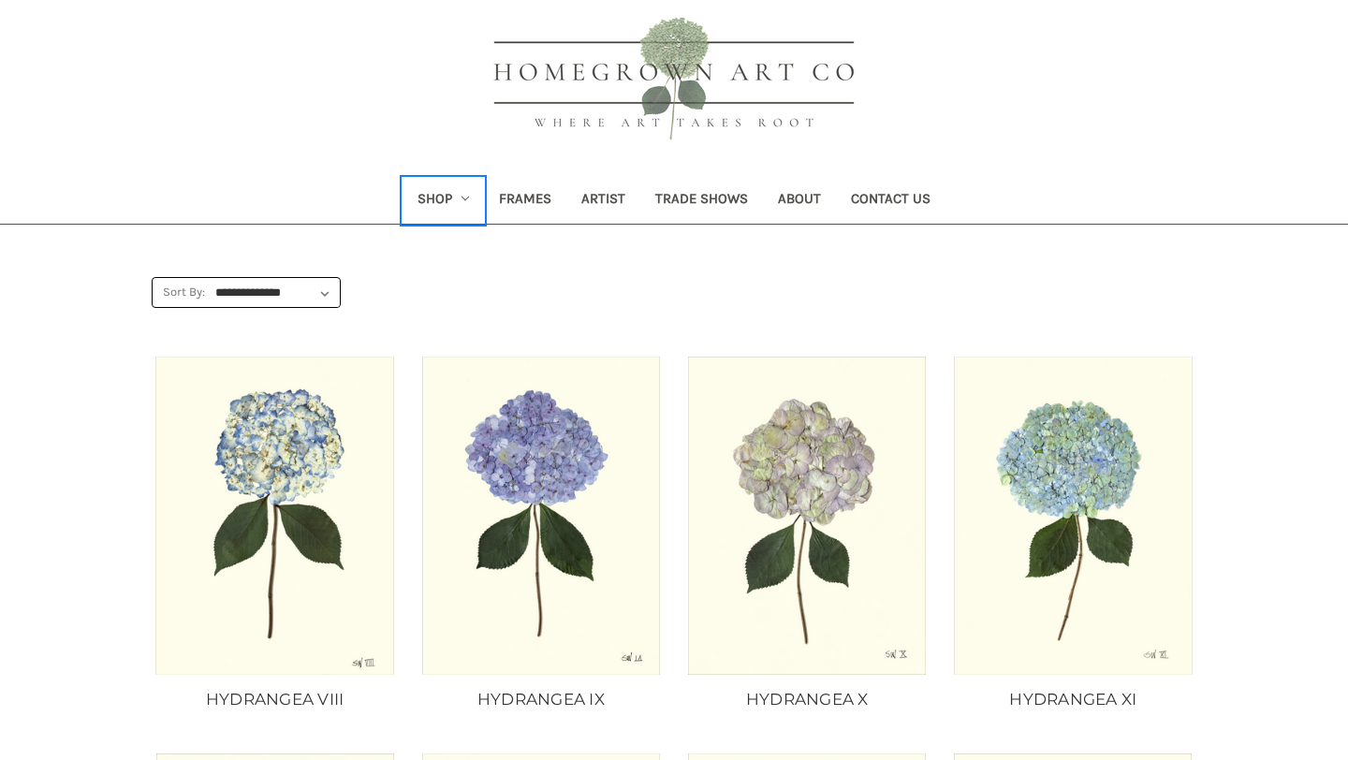
click at [452, 200] on link "Shop" at bounding box center [443, 201] width 82 height 46
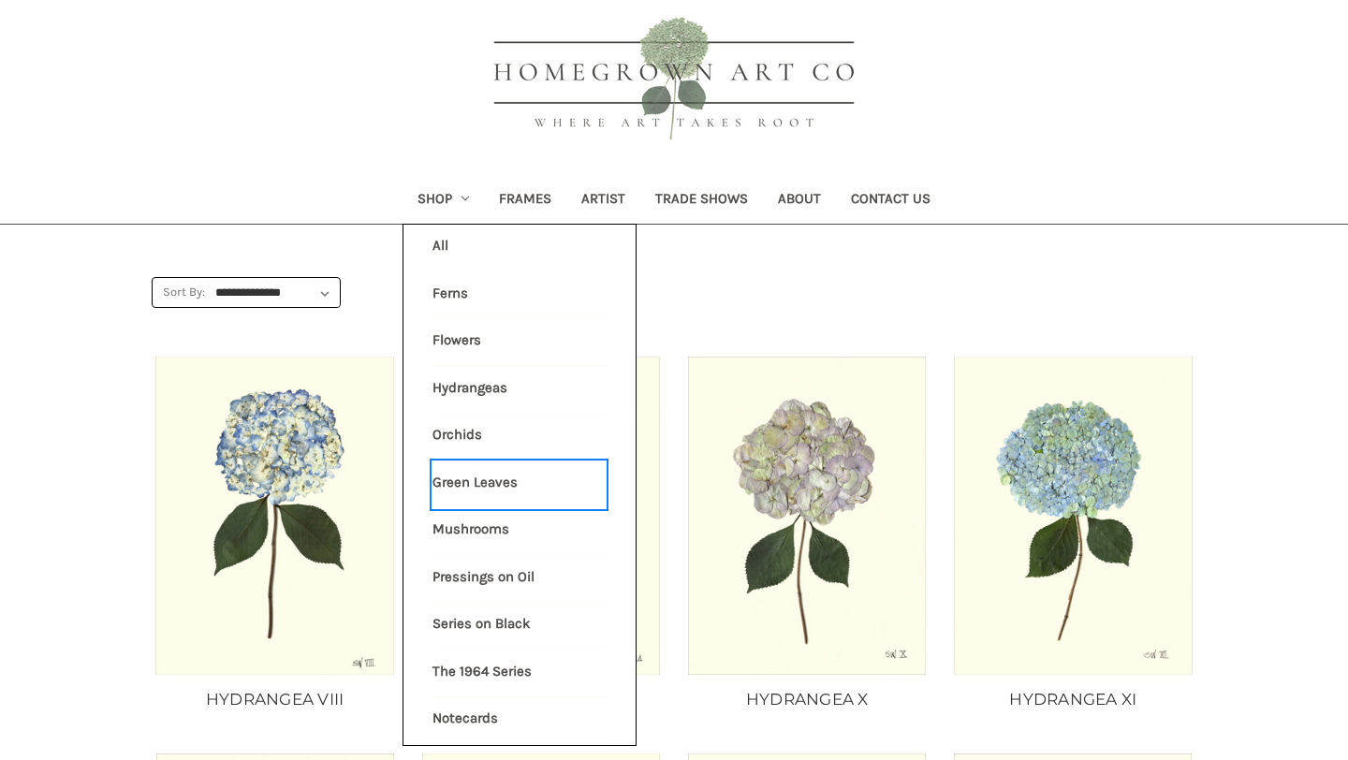
click at [460, 485] on link "Green Leaves" at bounding box center [518, 484] width 173 height 47
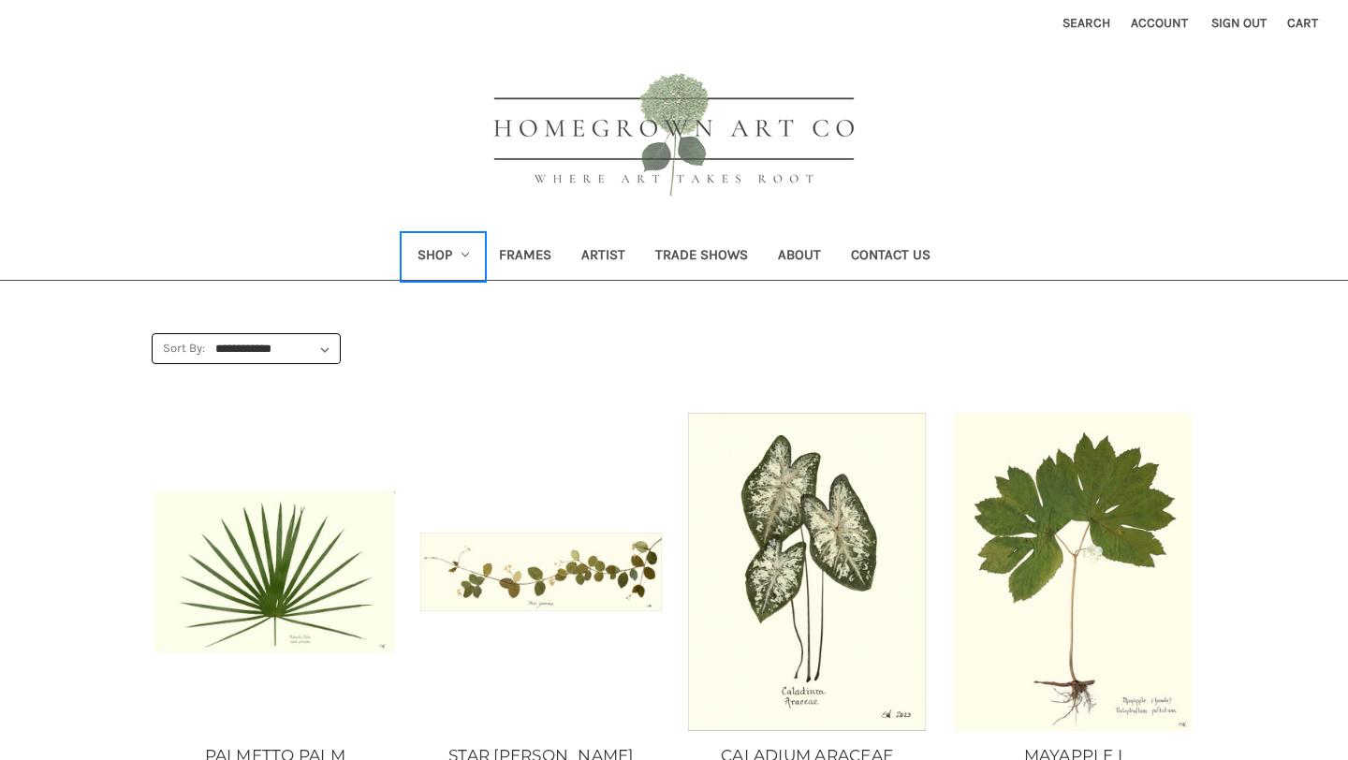
click at [449, 254] on link "Shop" at bounding box center [443, 257] width 82 height 46
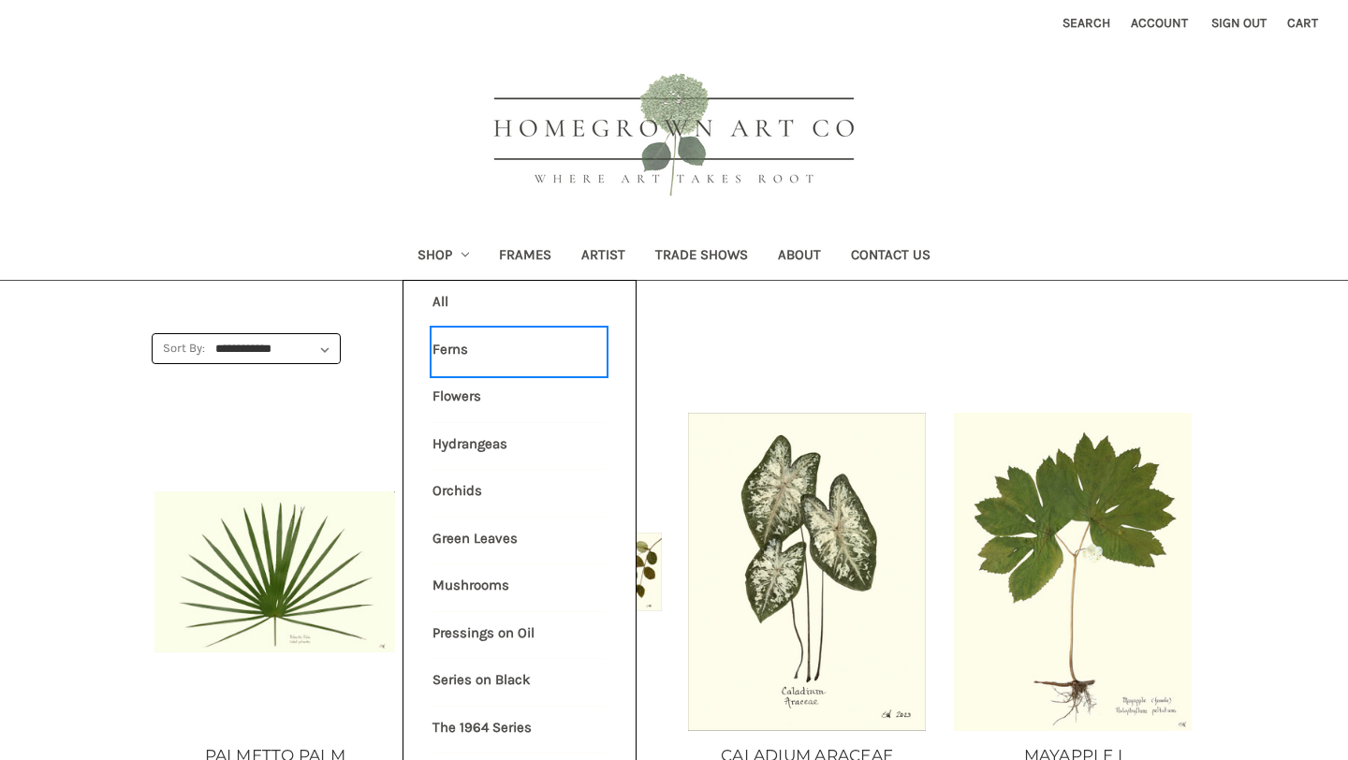
click at [444, 349] on link "Ferns" at bounding box center [518, 352] width 173 height 47
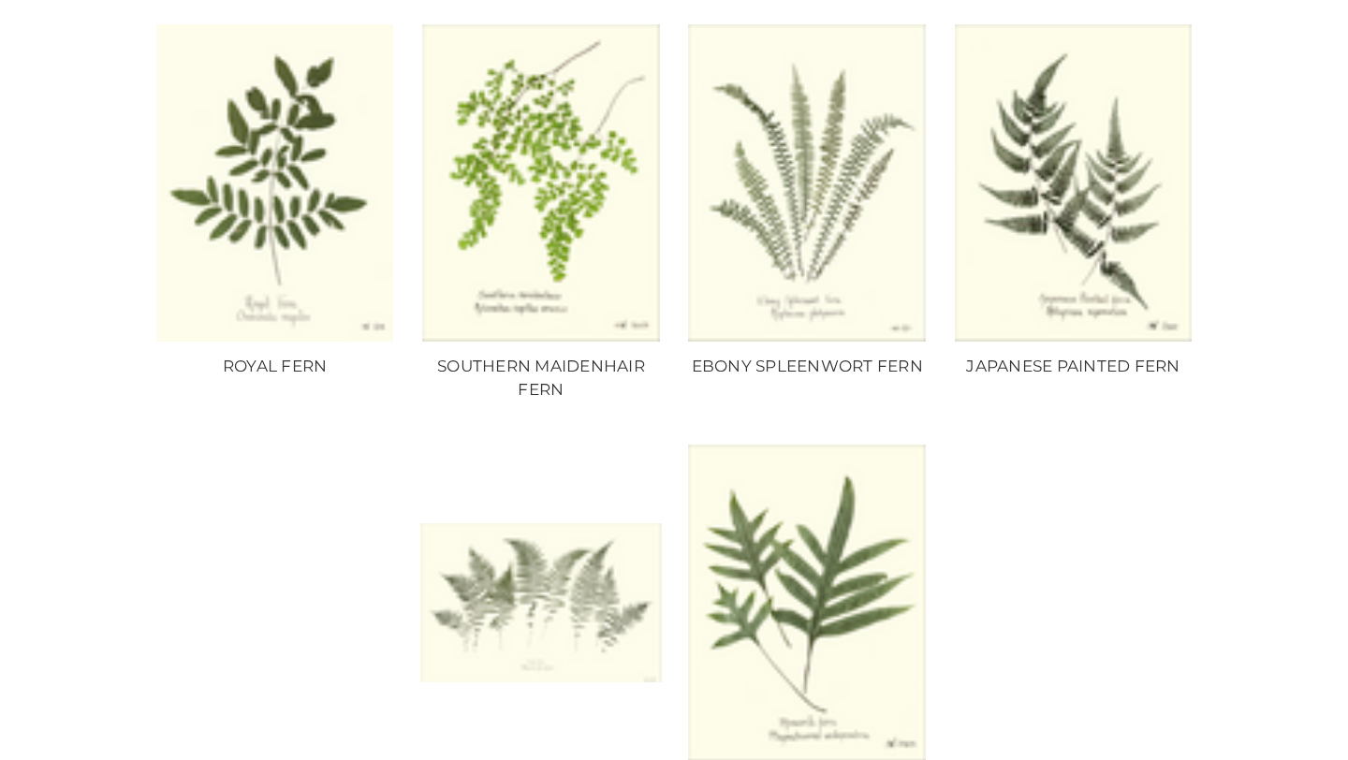
scroll to position [1283, 0]
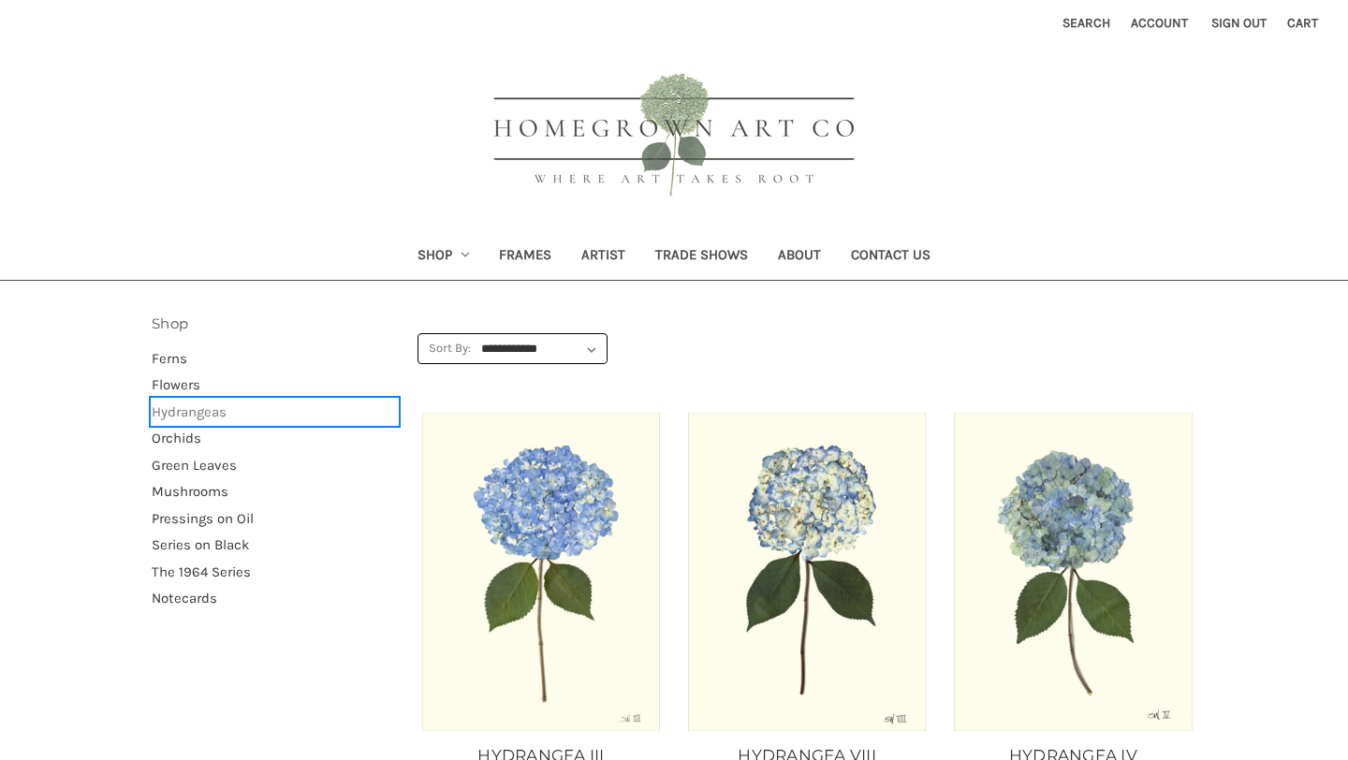
click at [193, 414] on link "Hydrangeas" at bounding box center [275, 412] width 246 height 27
